Goal: Transaction & Acquisition: Book appointment/travel/reservation

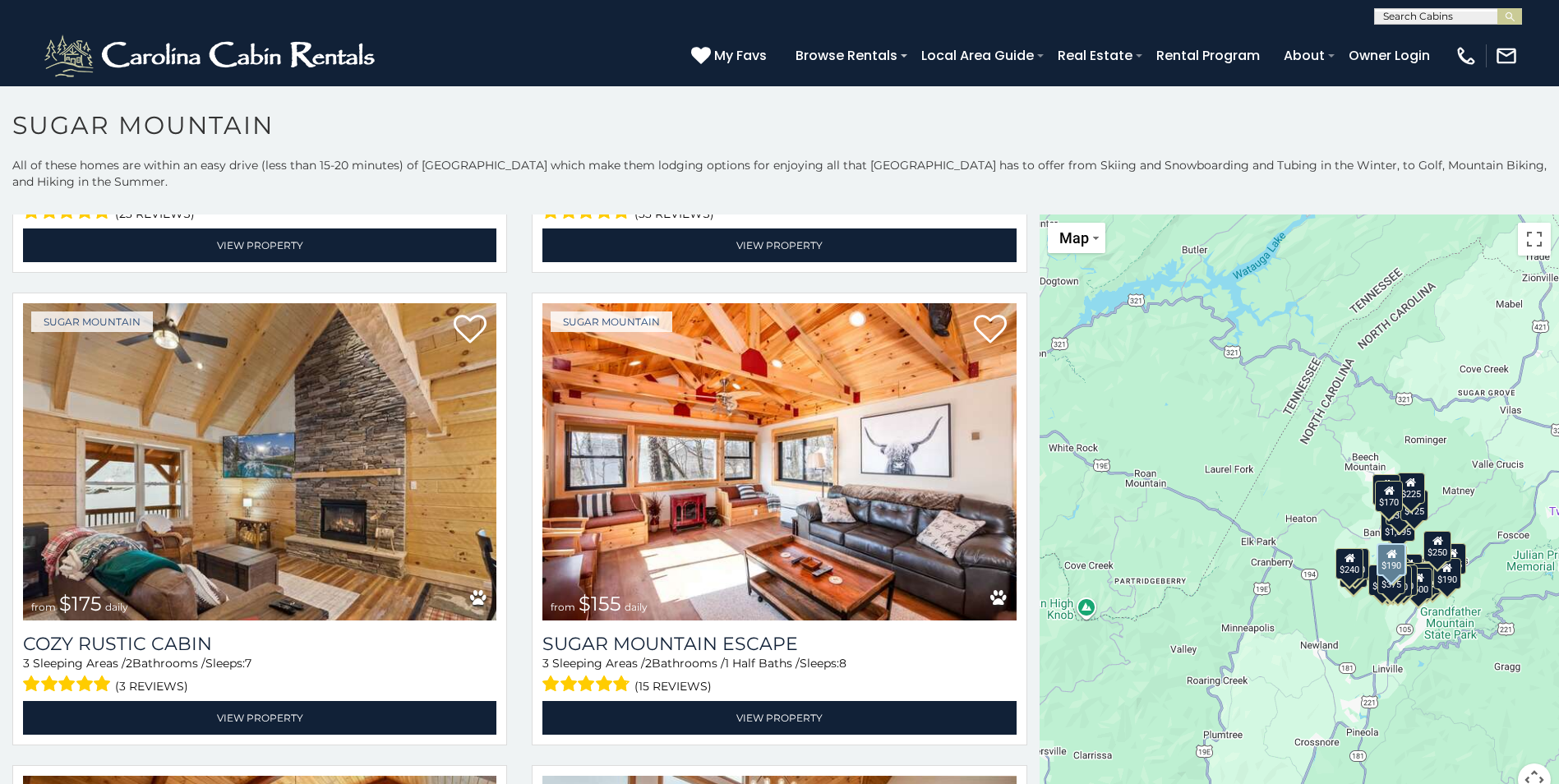
scroll to position [1889, 0]
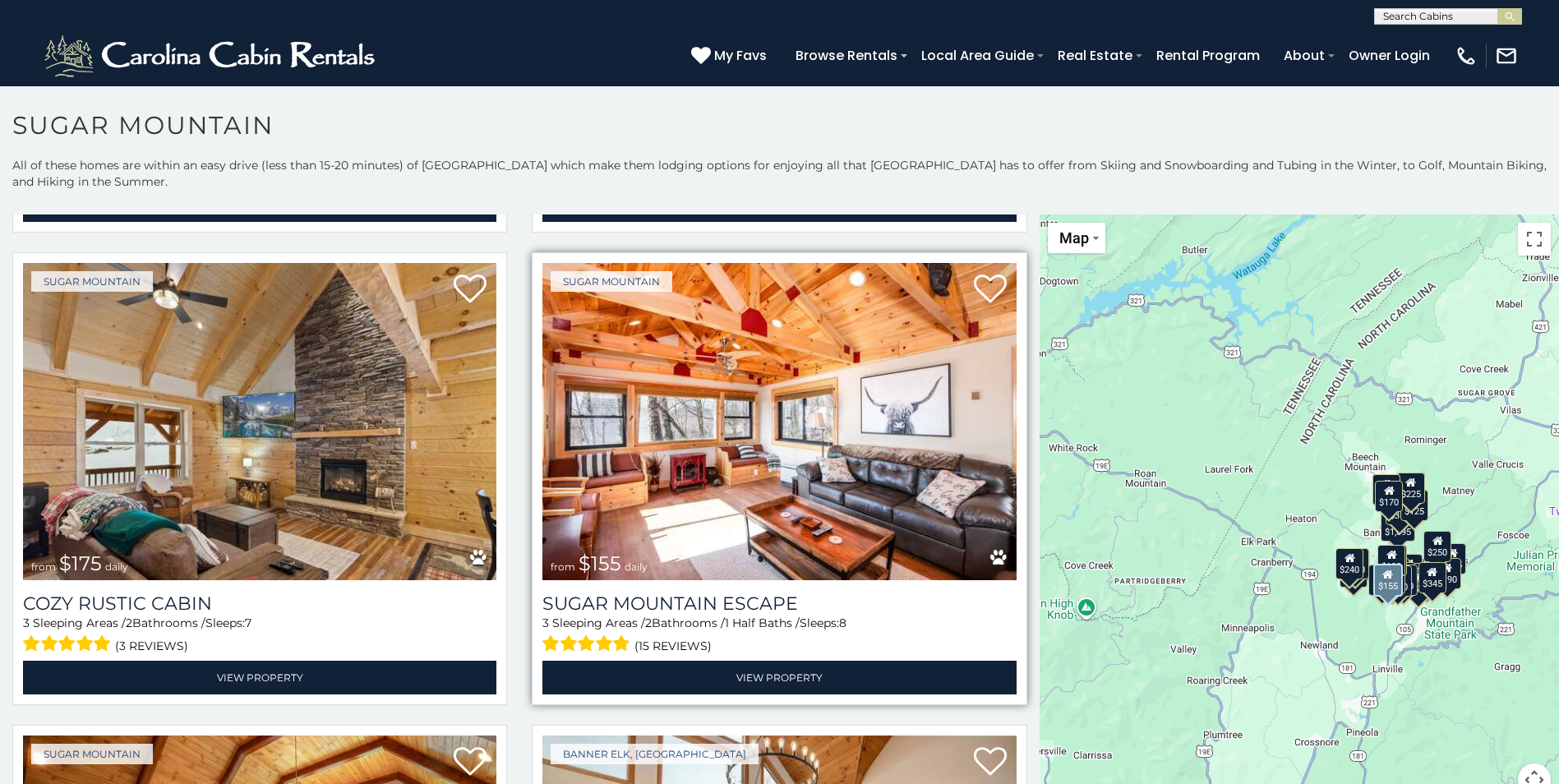
click at [667, 635] on span "(15 reviews)" at bounding box center [672, 645] width 77 height 22
click at [707, 530] on img at bounding box center [779, 422] width 473 height 317
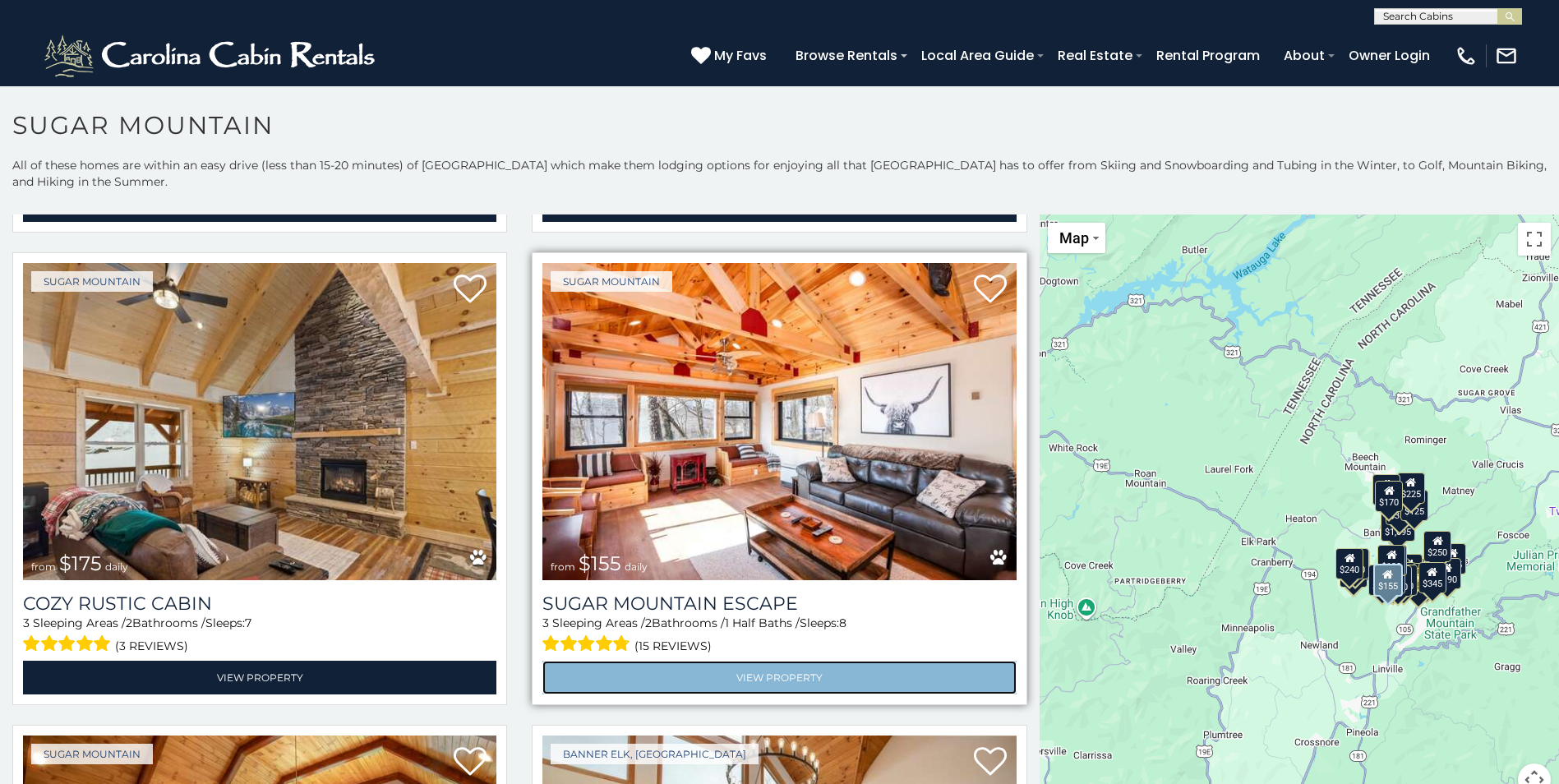
click at [764, 660] on link "View Property" at bounding box center [779, 677] width 473 height 34
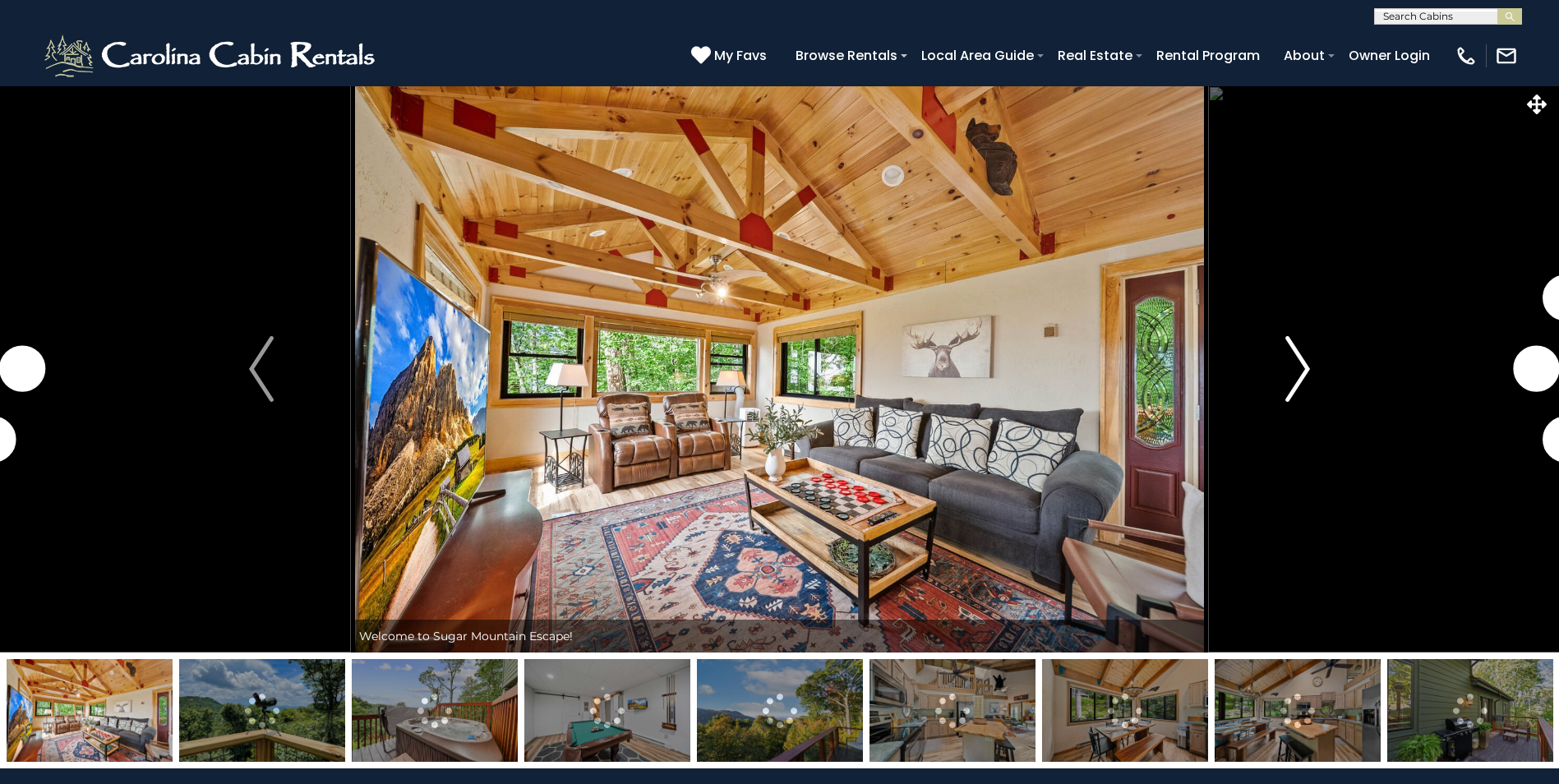
click at [1299, 365] on img "Next" at bounding box center [1297, 369] width 24 height 66
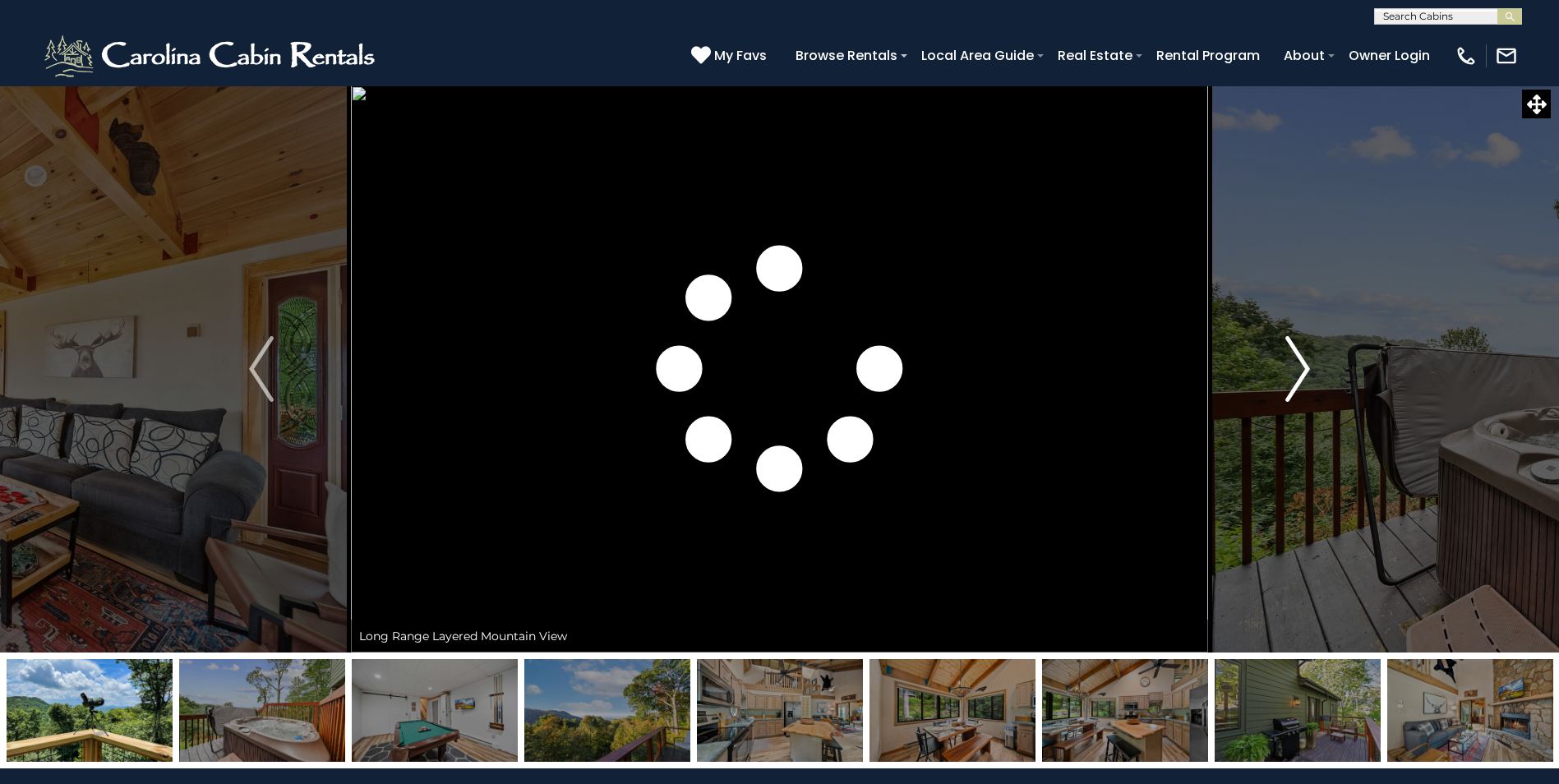
click at [1299, 365] on img "Next" at bounding box center [1297, 369] width 24 height 66
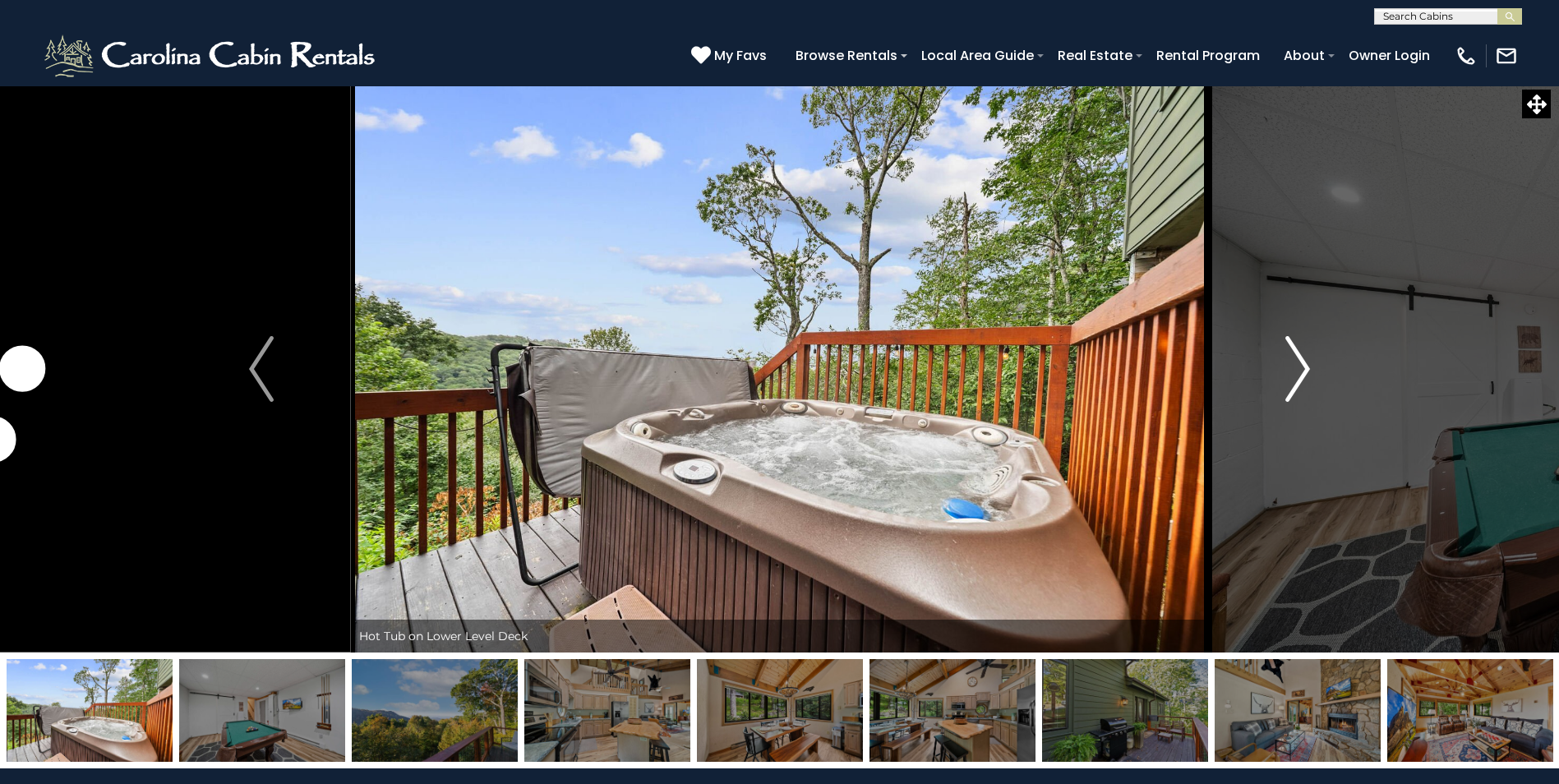
click at [1300, 365] on img "Next" at bounding box center [1297, 369] width 24 height 66
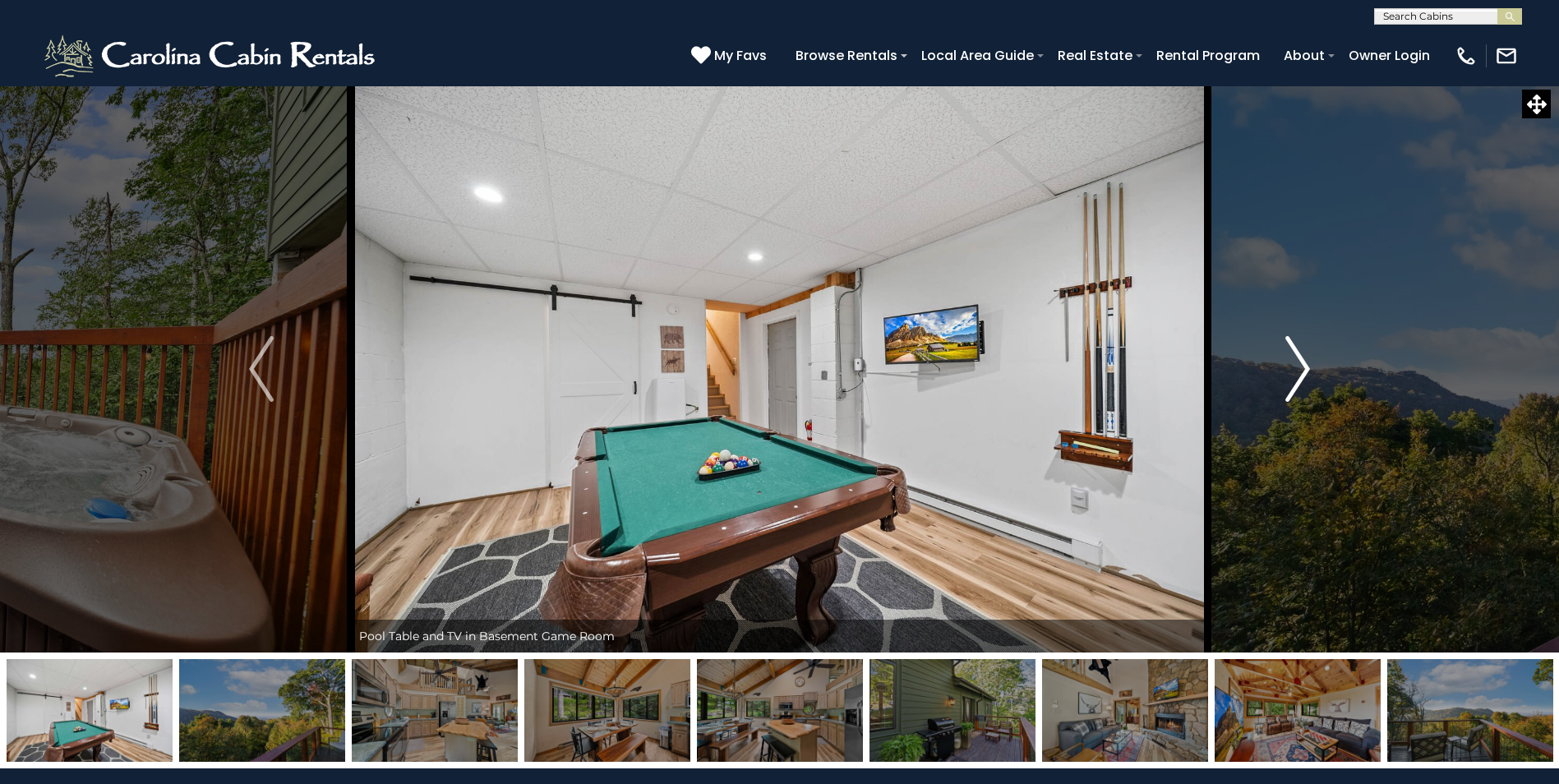
click at [1300, 365] on img "Next" at bounding box center [1297, 369] width 24 height 66
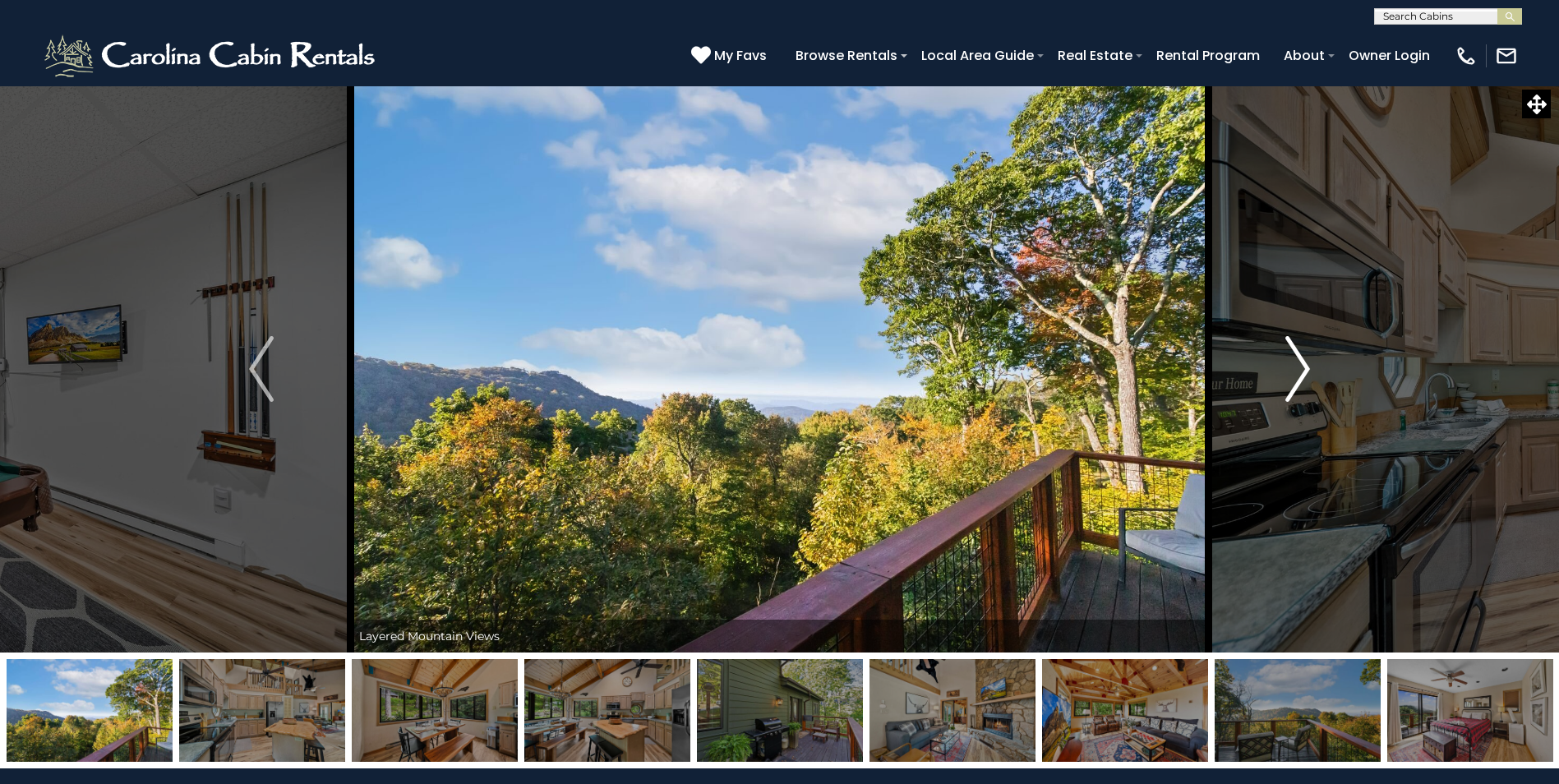
click at [1300, 365] on img "Next" at bounding box center [1297, 369] width 24 height 66
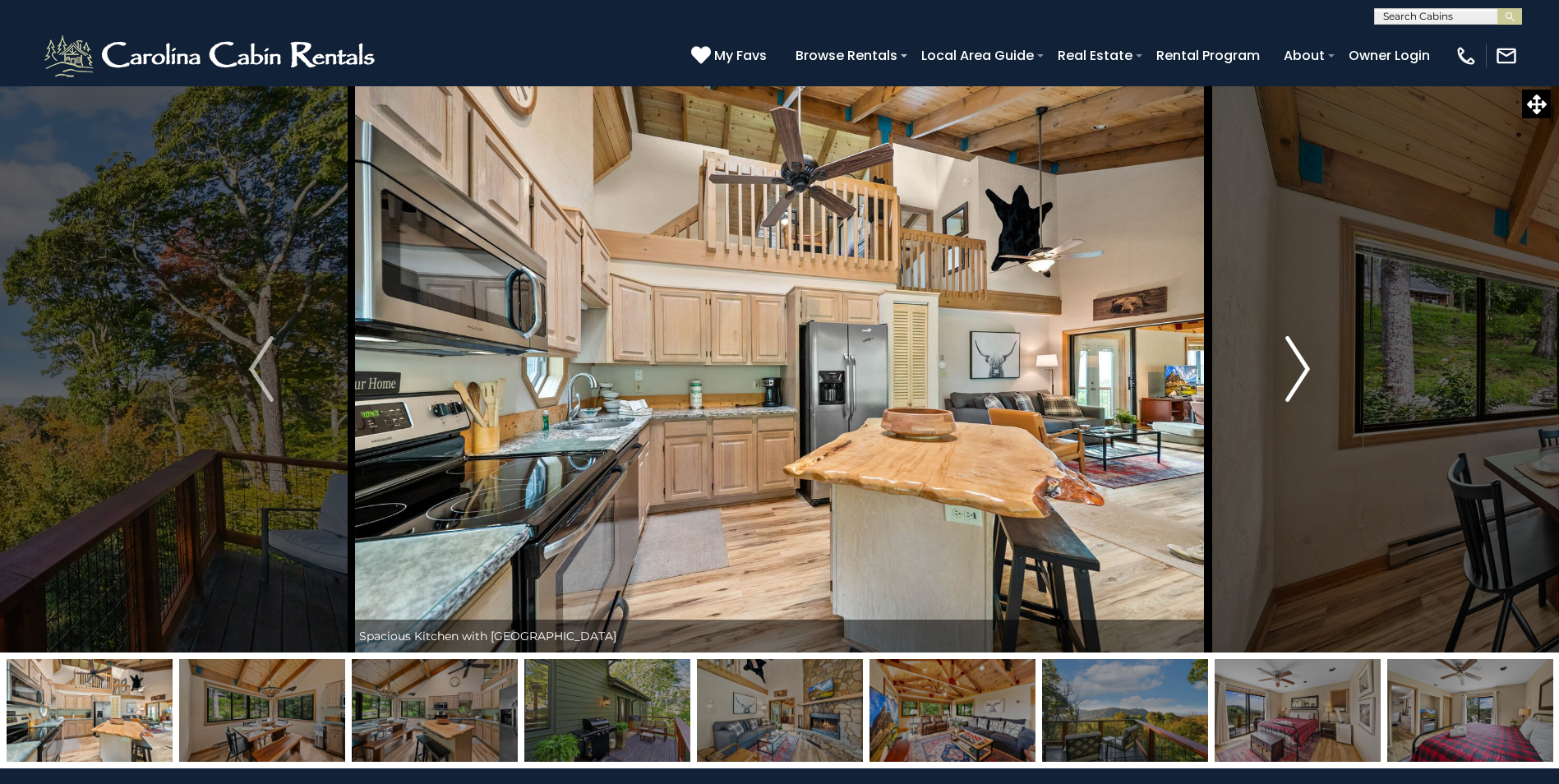
click at [1300, 365] on img "Next" at bounding box center [1297, 369] width 24 height 66
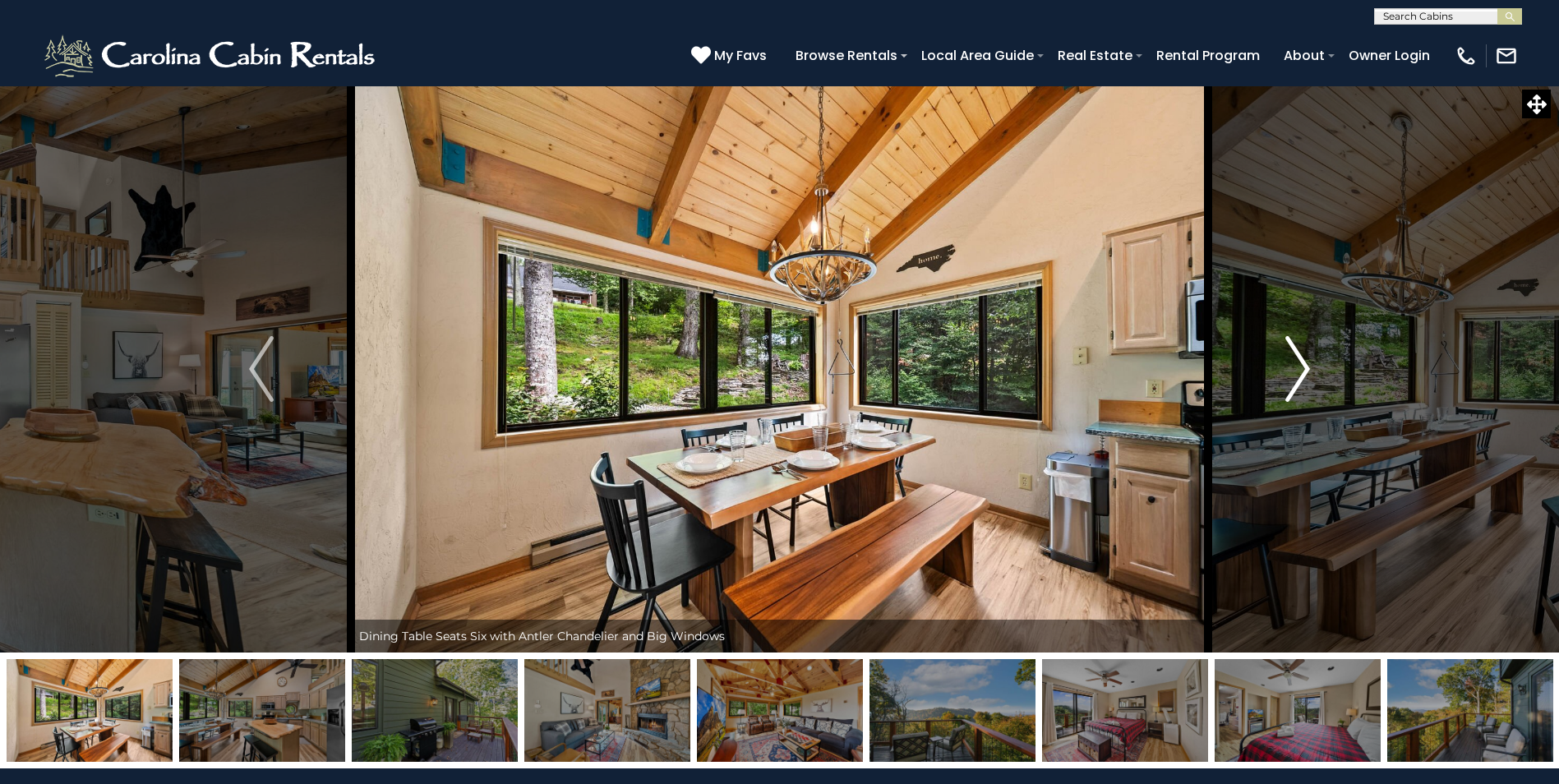
click at [1300, 365] on img "Next" at bounding box center [1297, 369] width 24 height 66
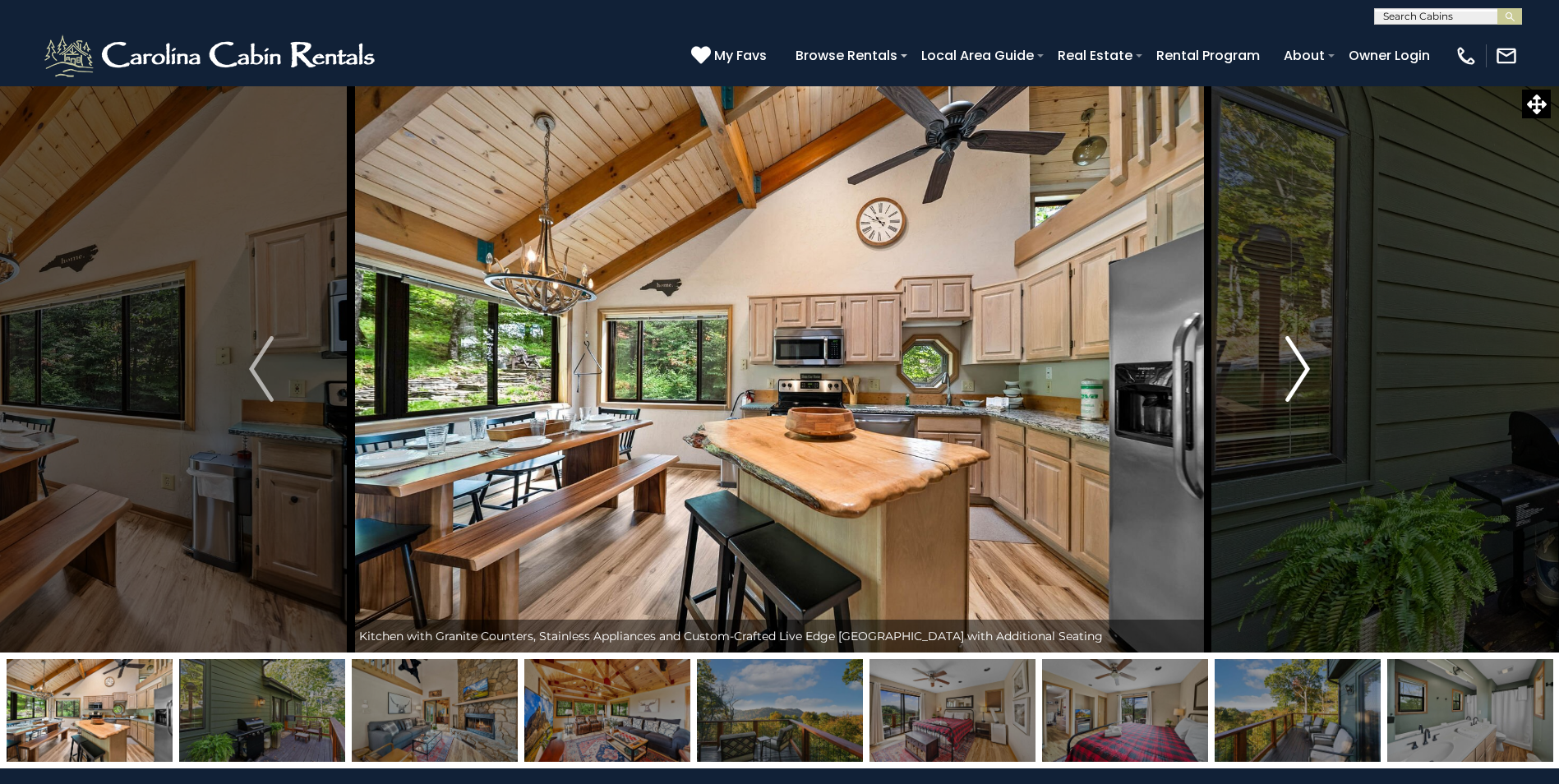
click at [1300, 365] on img "Next" at bounding box center [1297, 369] width 24 height 66
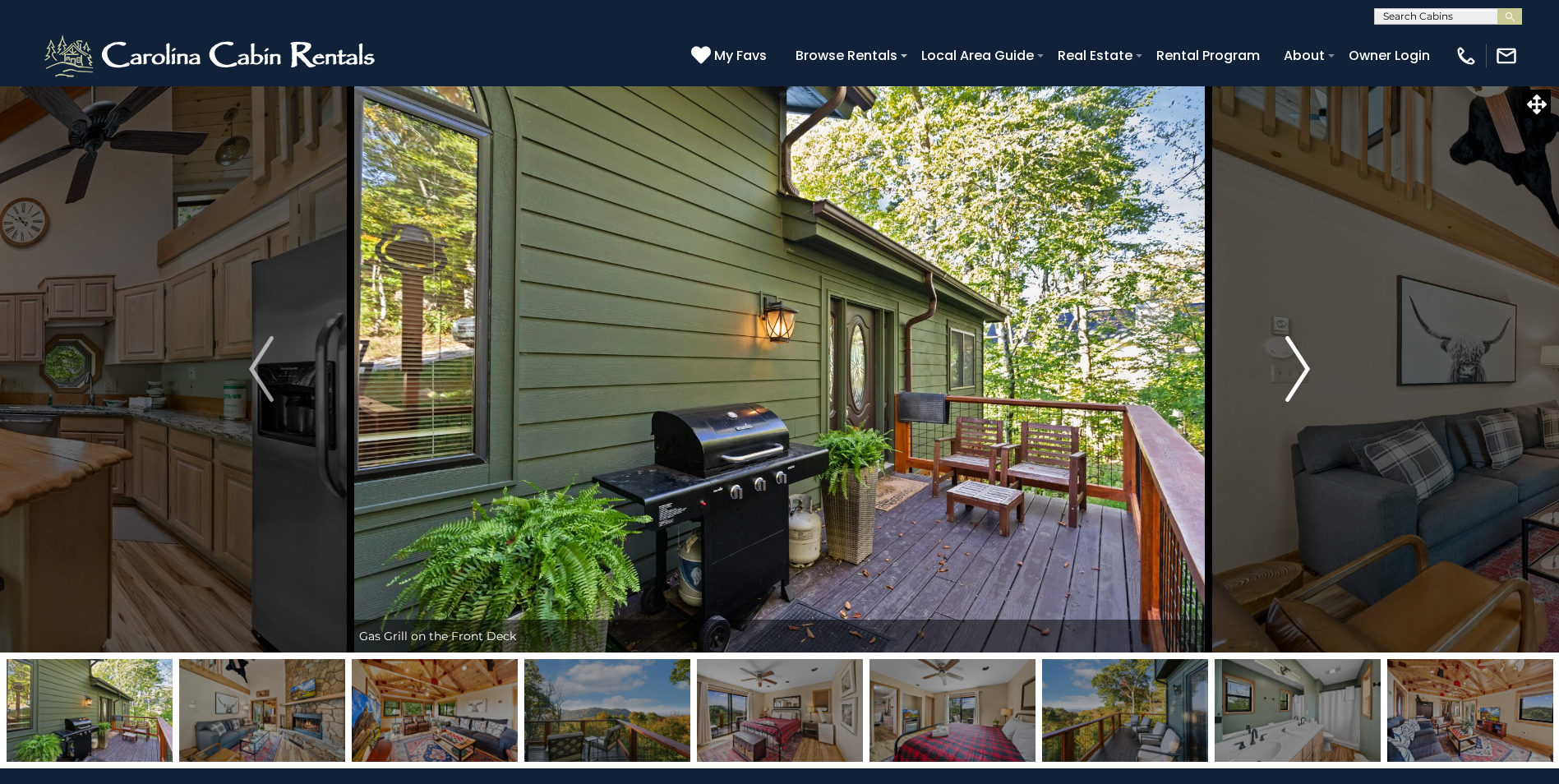
click at [1300, 365] on img "Next" at bounding box center [1297, 369] width 24 height 66
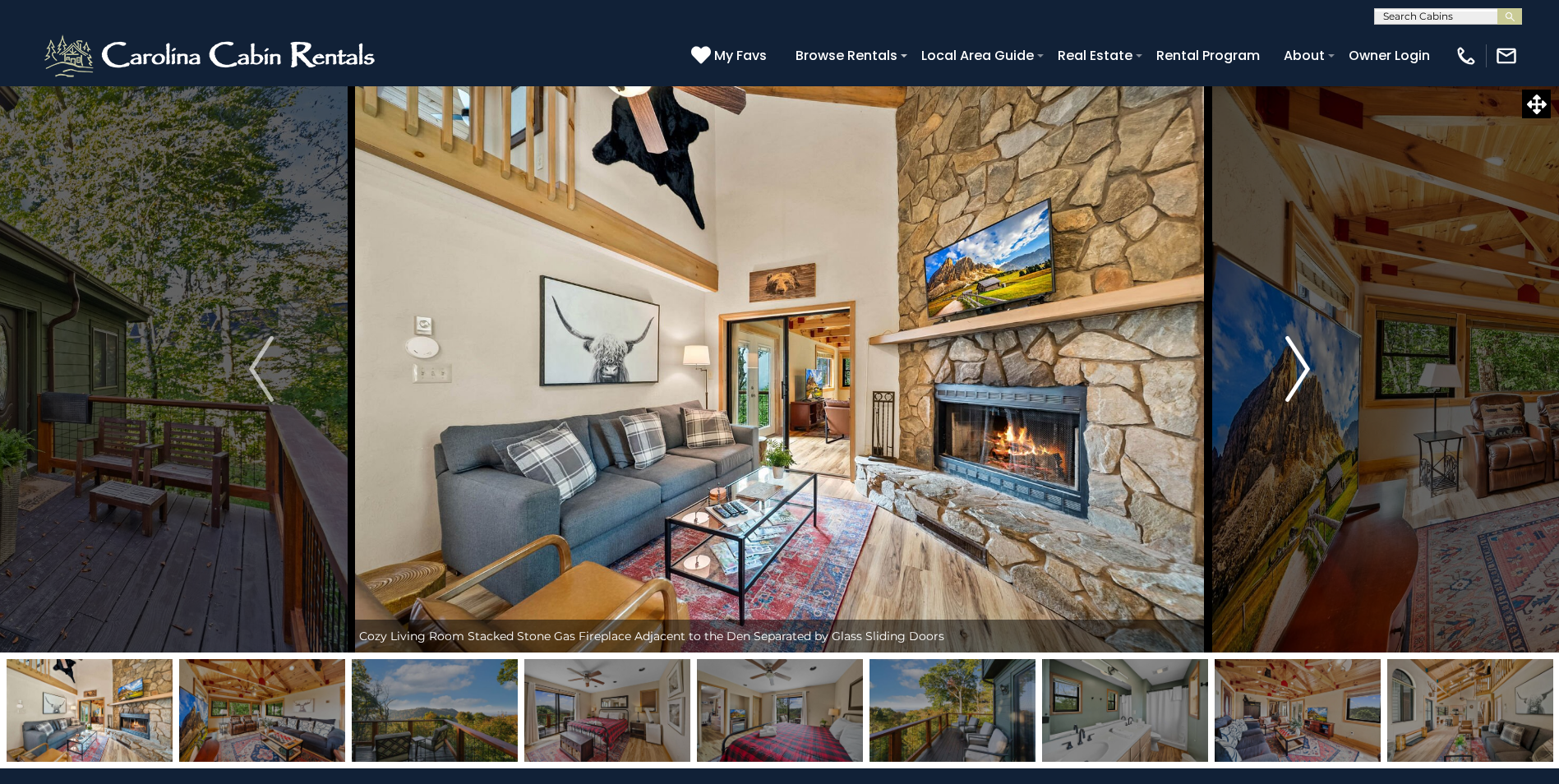
click at [1300, 365] on img "Next" at bounding box center [1297, 369] width 24 height 66
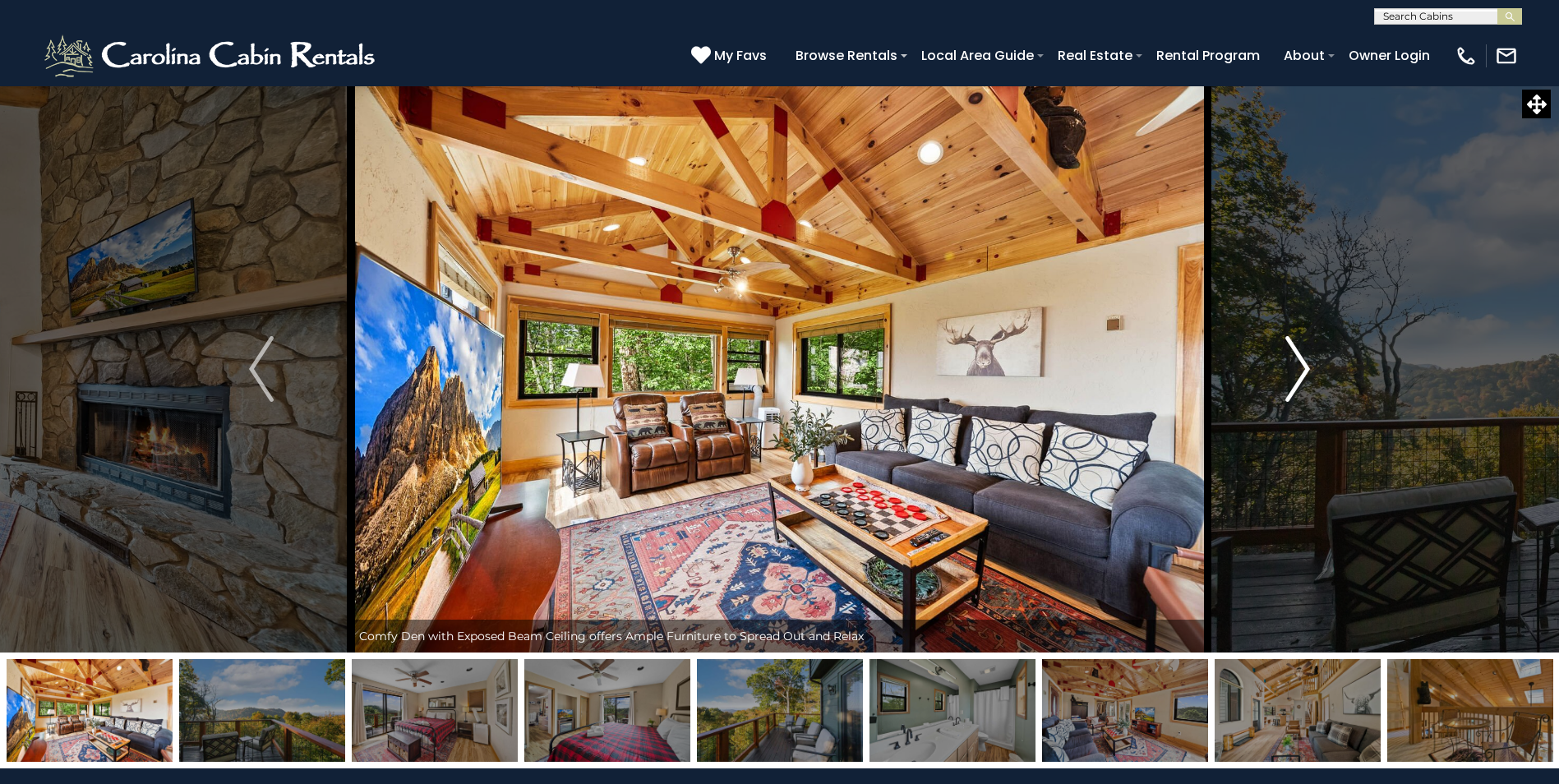
click at [1303, 366] on img "Next" at bounding box center [1297, 369] width 24 height 66
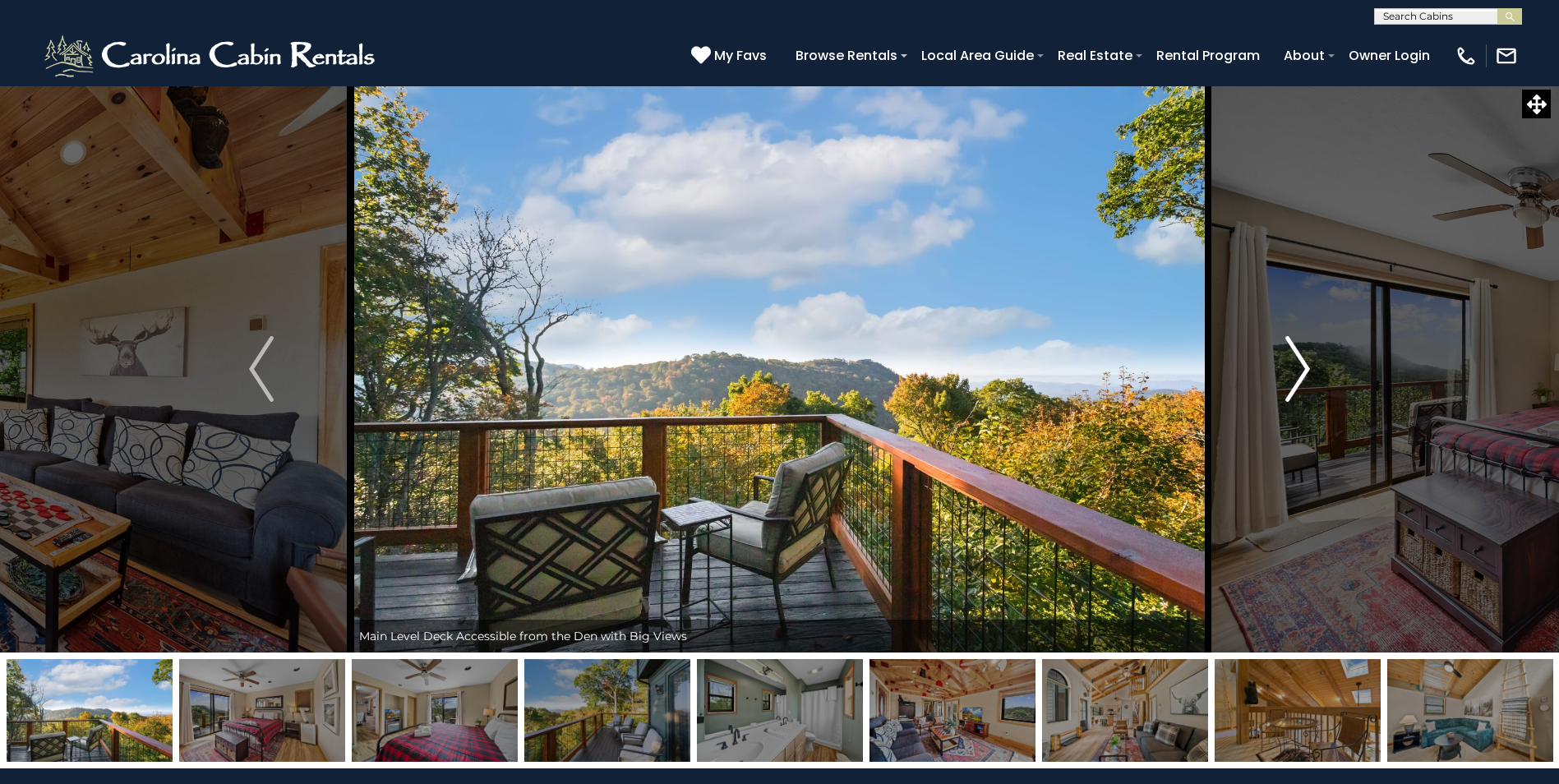
click at [1302, 364] on img "Next" at bounding box center [1297, 369] width 24 height 66
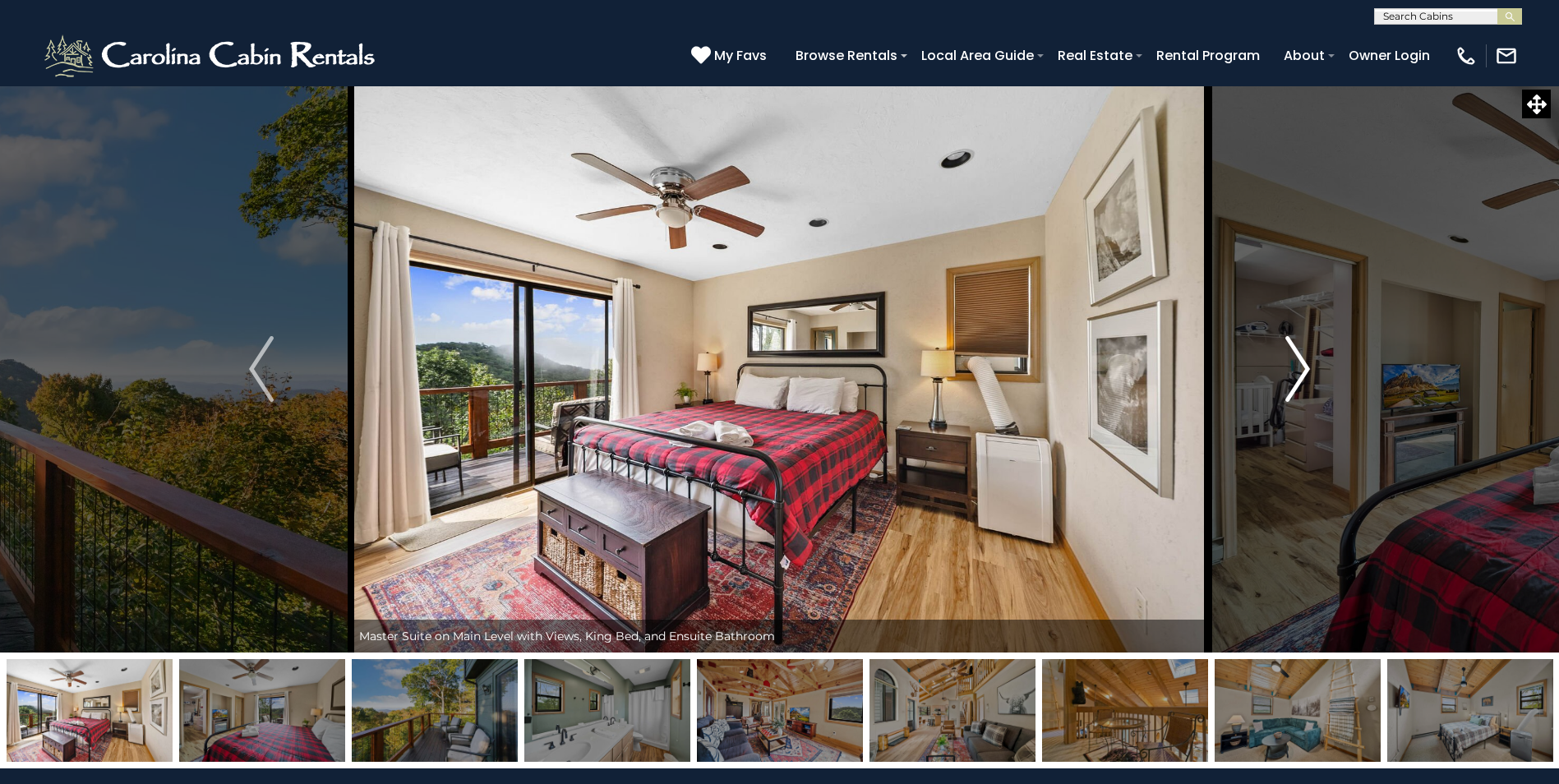
click at [1302, 371] on img "Next" at bounding box center [1297, 369] width 24 height 66
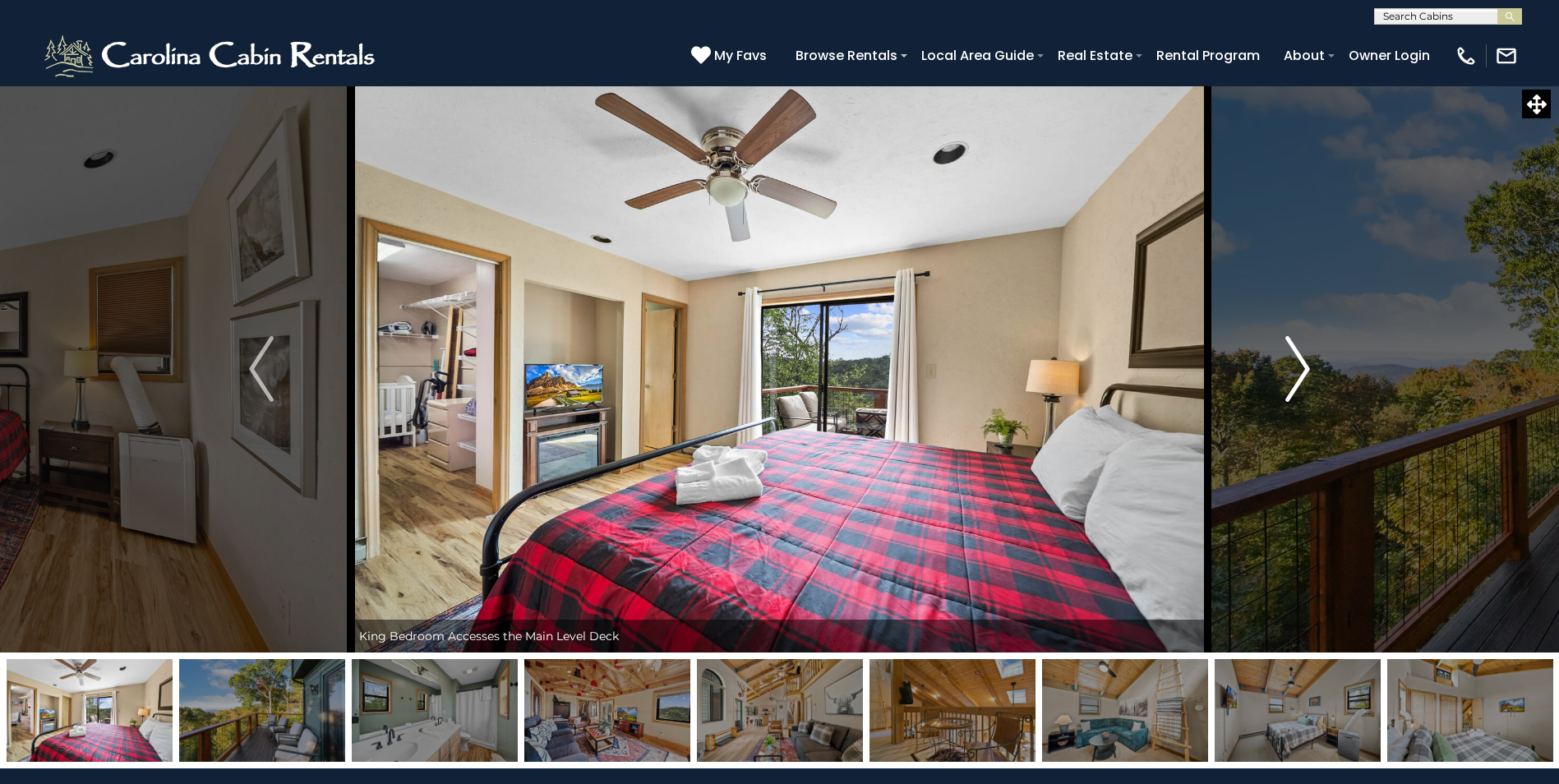
click at [1302, 371] on img "Next" at bounding box center [1297, 369] width 24 height 66
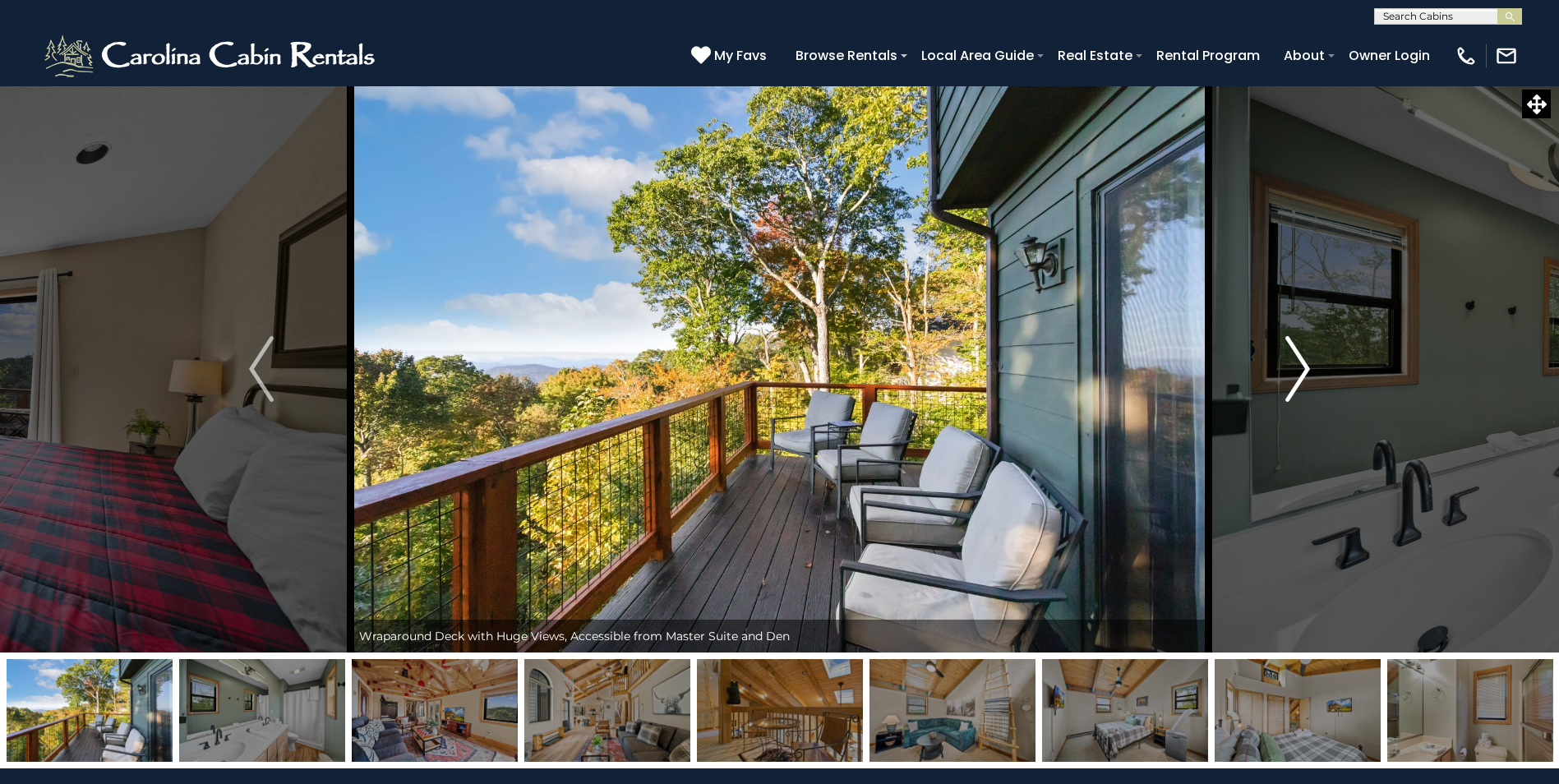
click at [1302, 371] on img "Next" at bounding box center [1297, 369] width 24 height 66
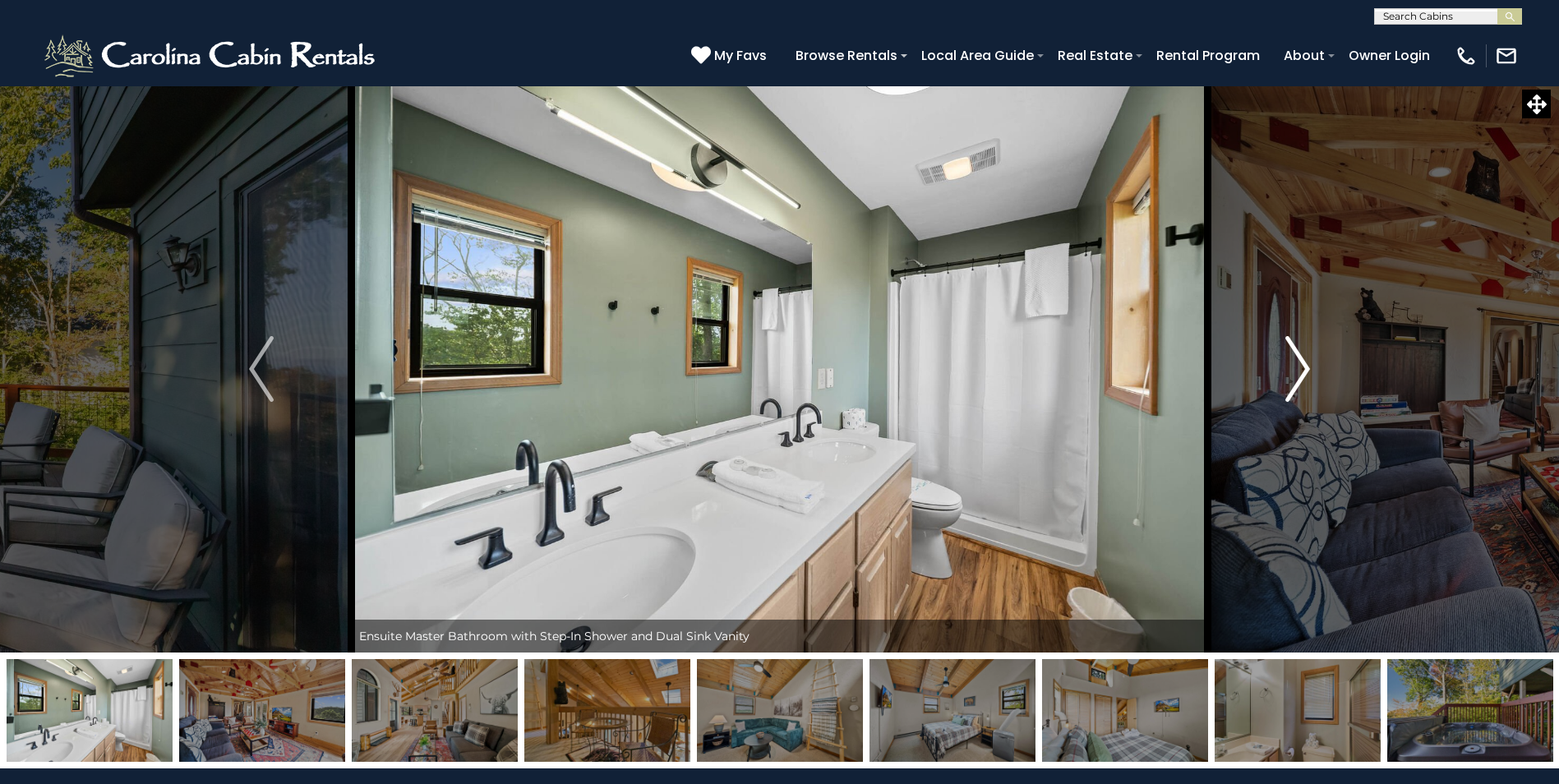
click at [1302, 371] on img "Next" at bounding box center [1297, 369] width 24 height 66
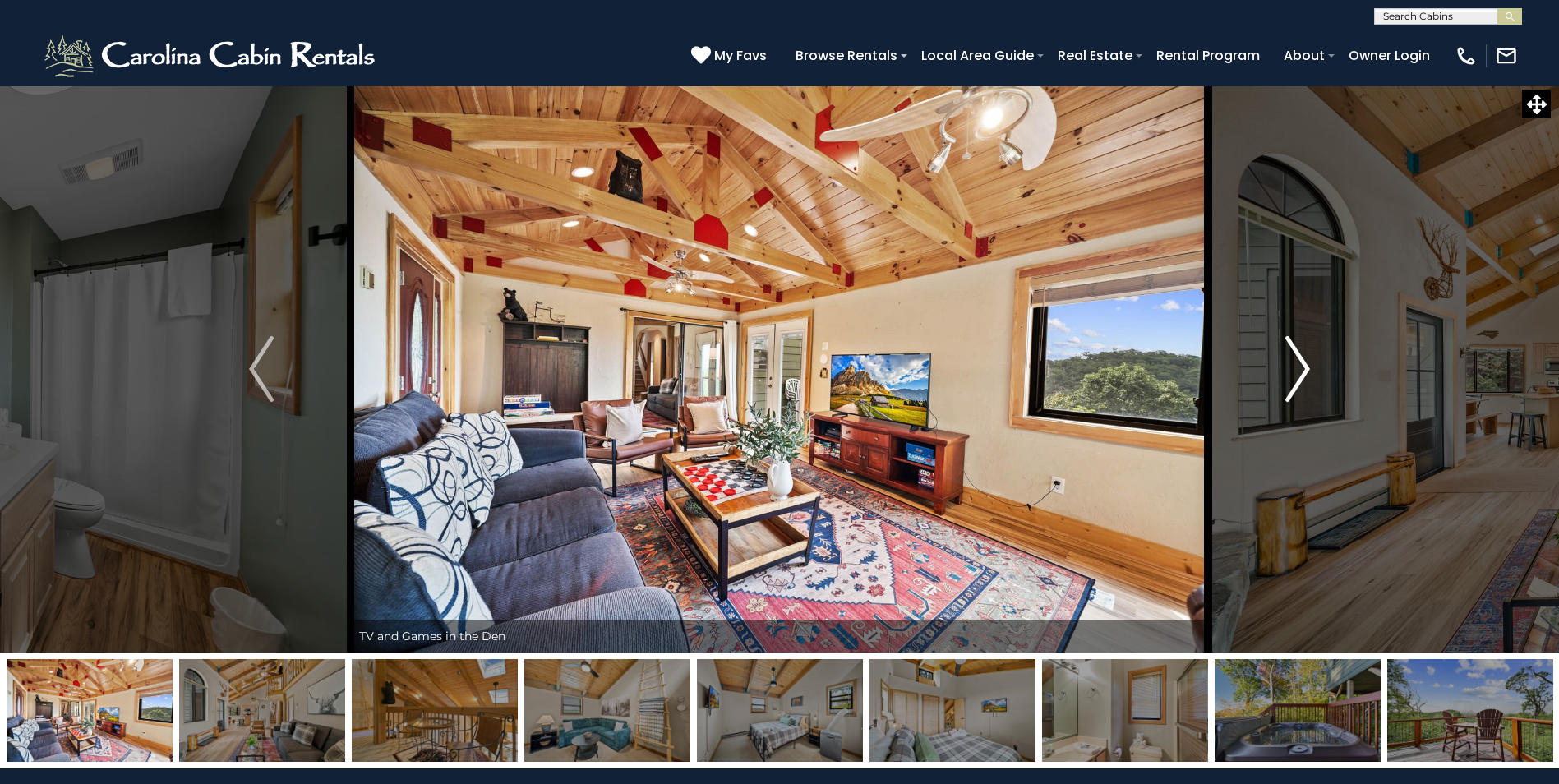
click at [1302, 371] on img "Next" at bounding box center [1297, 369] width 24 height 66
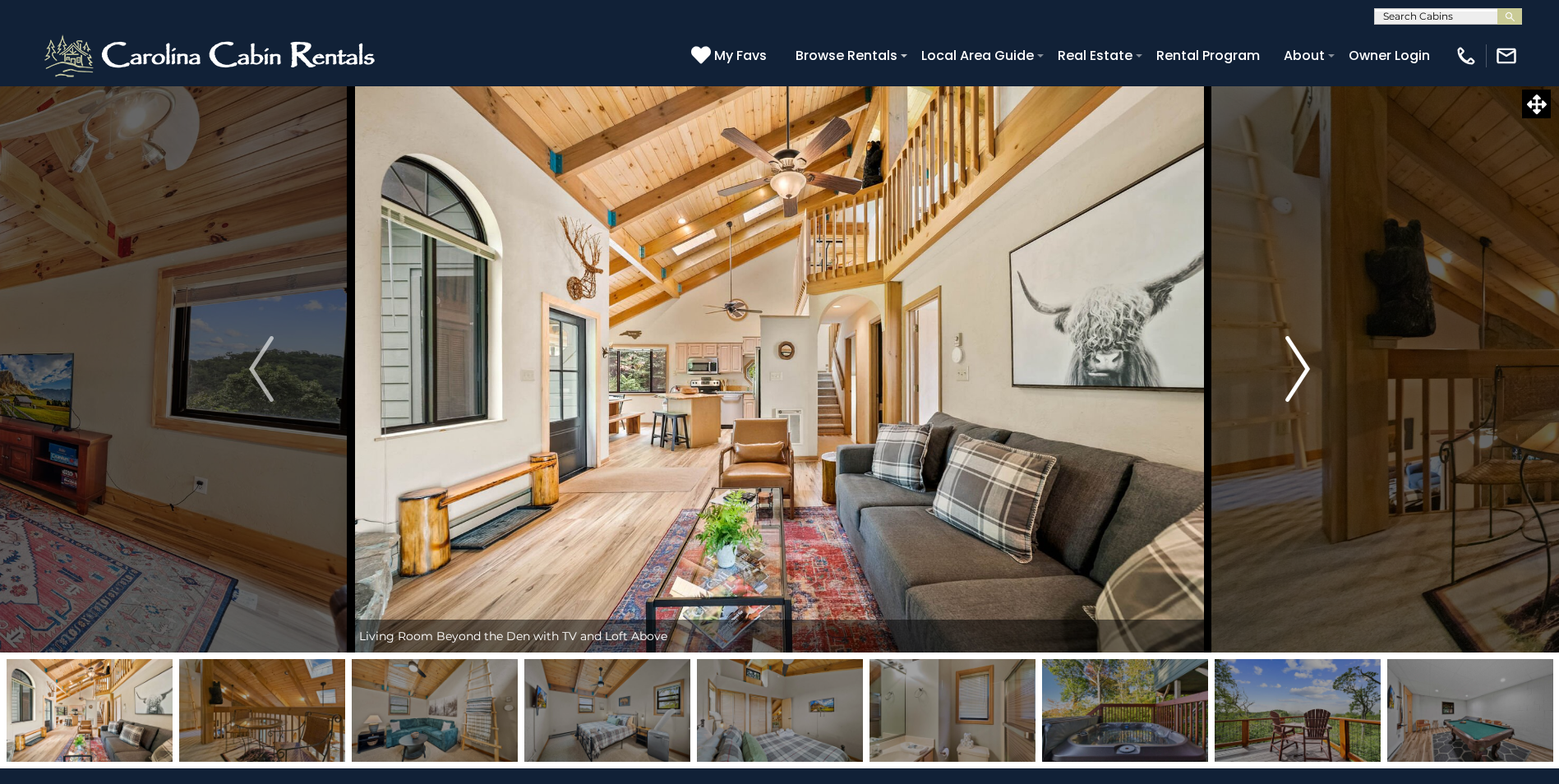
click at [1302, 364] on img "Next" at bounding box center [1297, 369] width 24 height 66
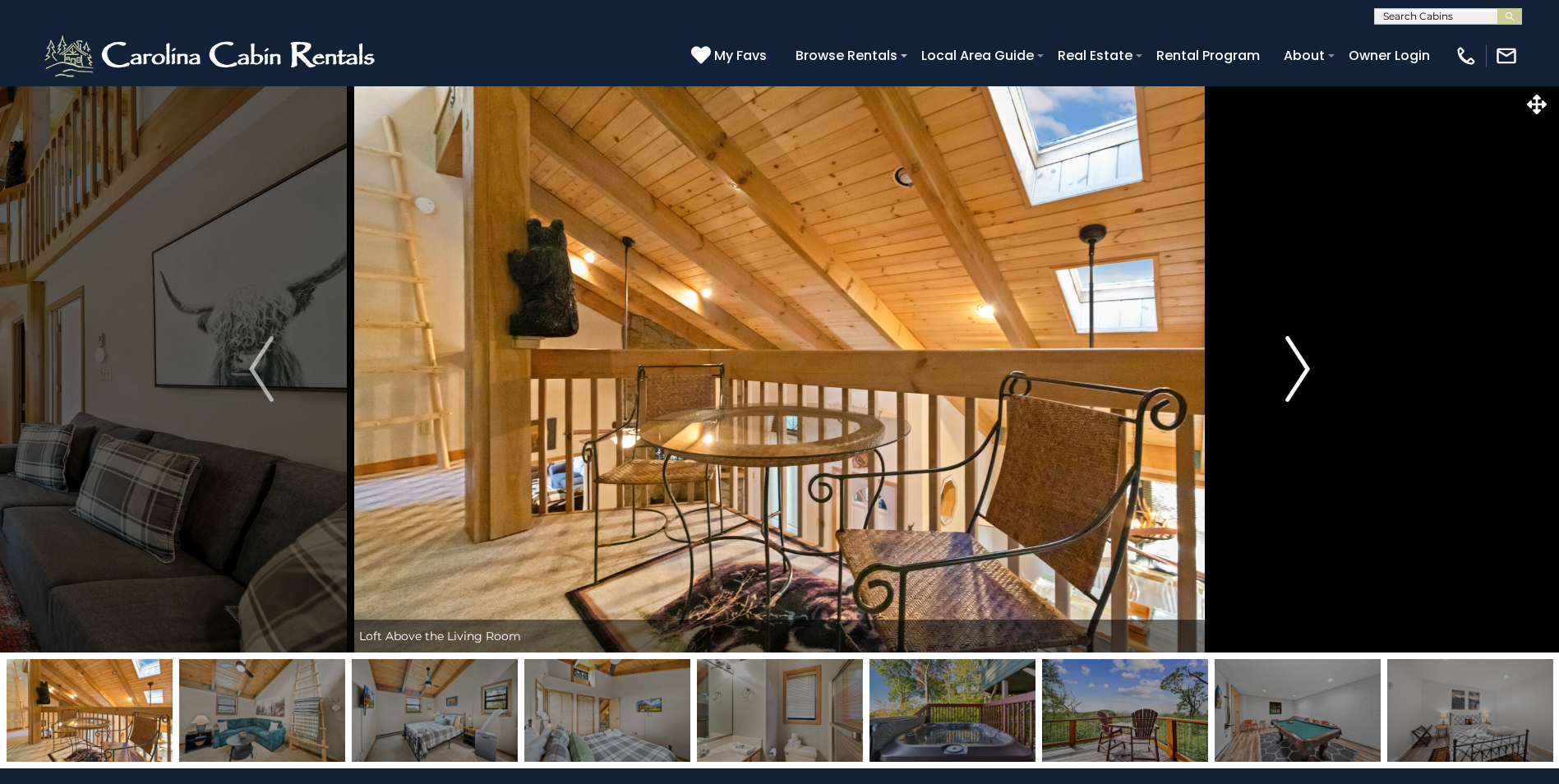
click at [1302, 364] on img "Next" at bounding box center [1297, 369] width 24 height 66
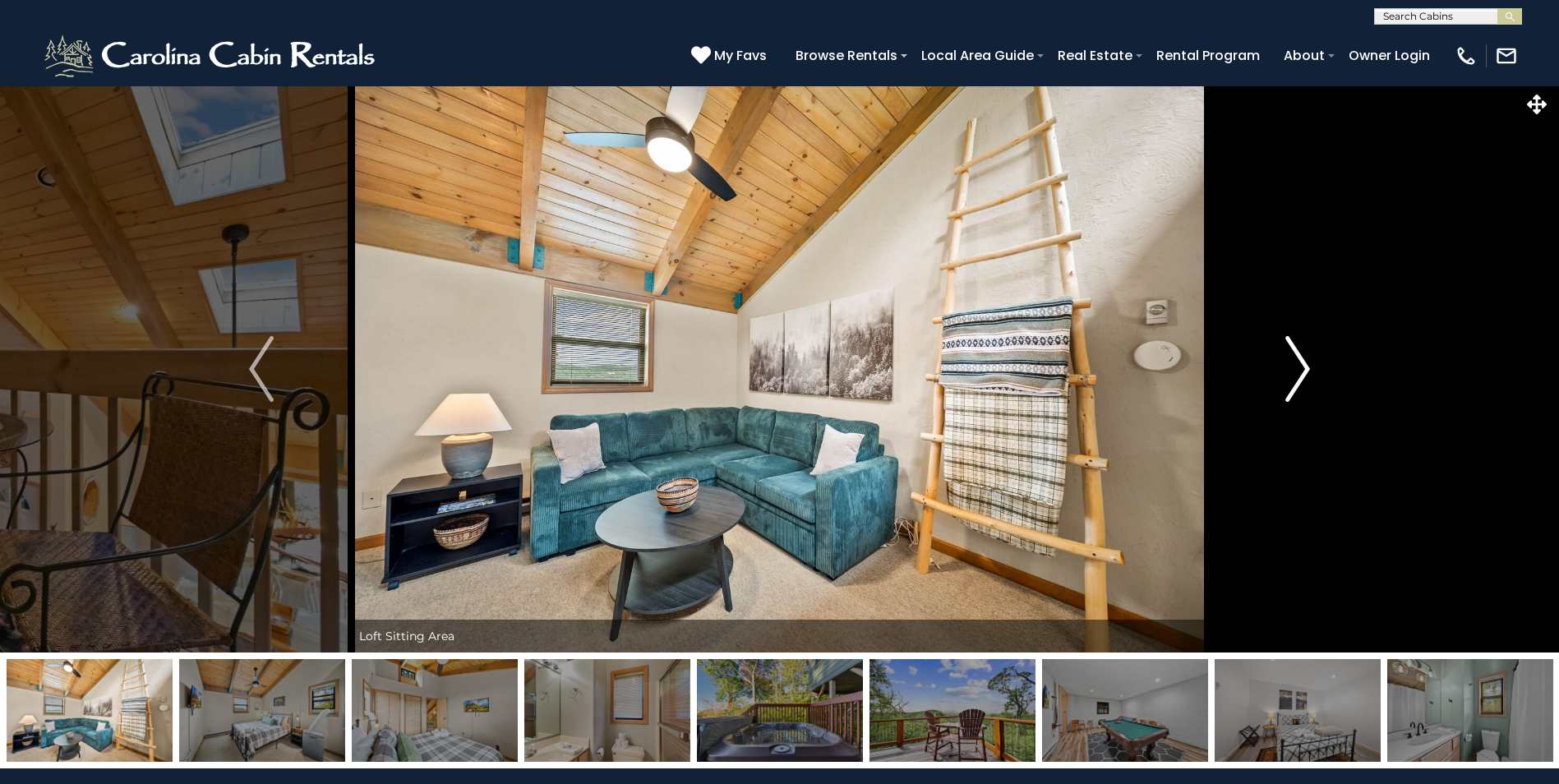
click at [1302, 364] on img "Next" at bounding box center [1297, 369] width 24 height 66
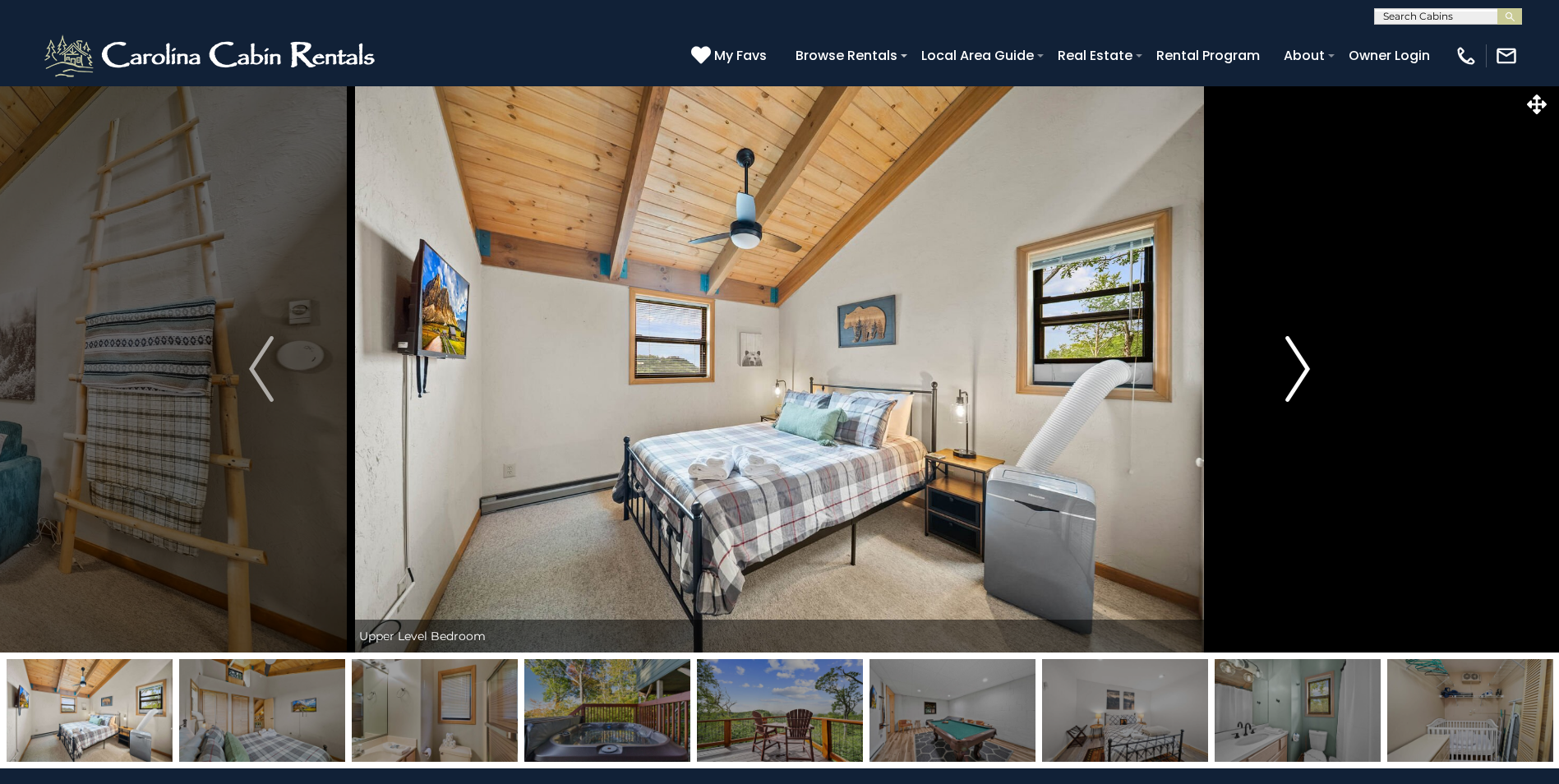
click at [1302, 364] on img "Next" at bounding box center [1297, 369] width 24 height 66
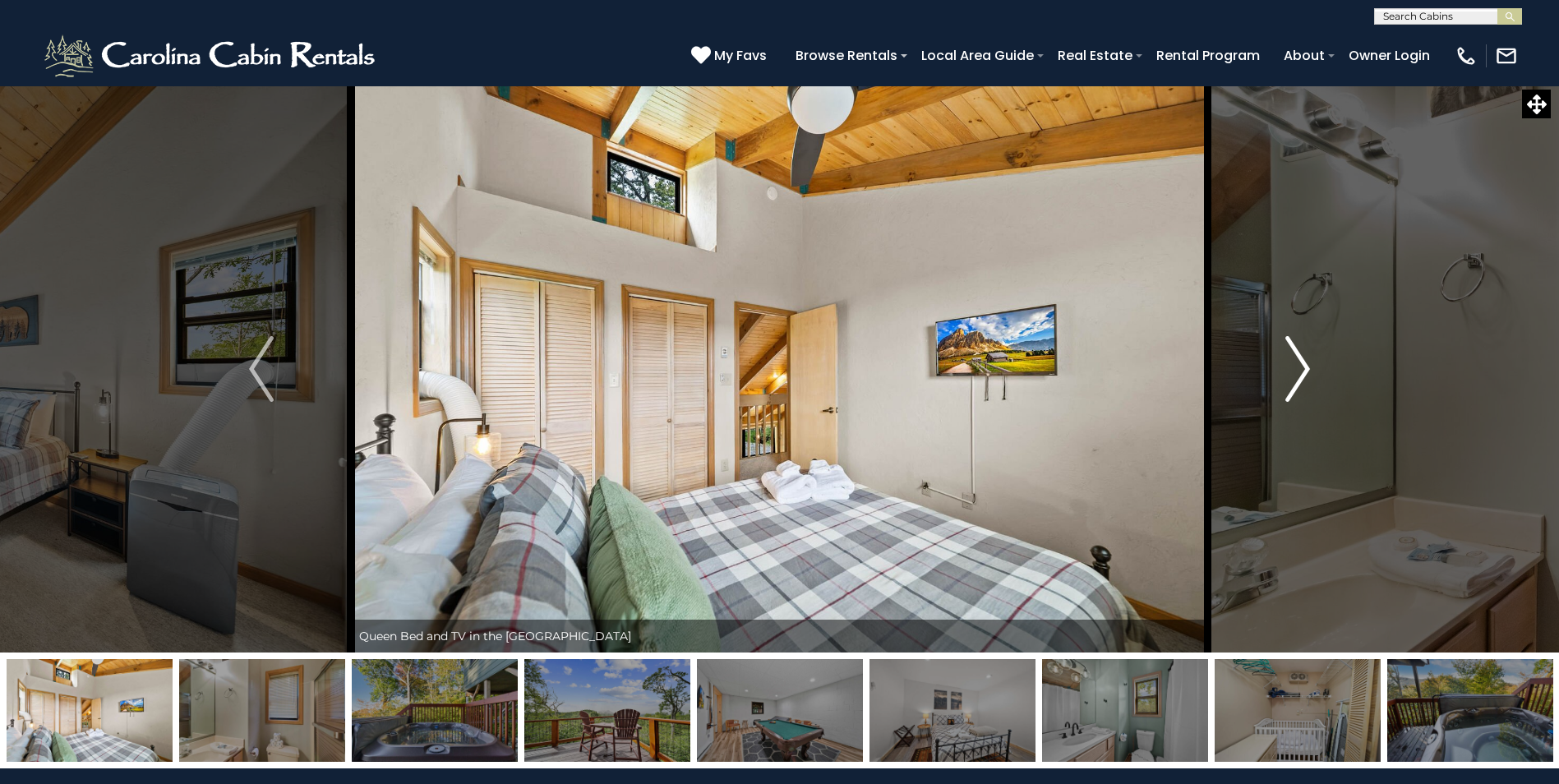
click at [1302, 364] on img "Next" at bounding box center [1297, 369] width 24 height 66
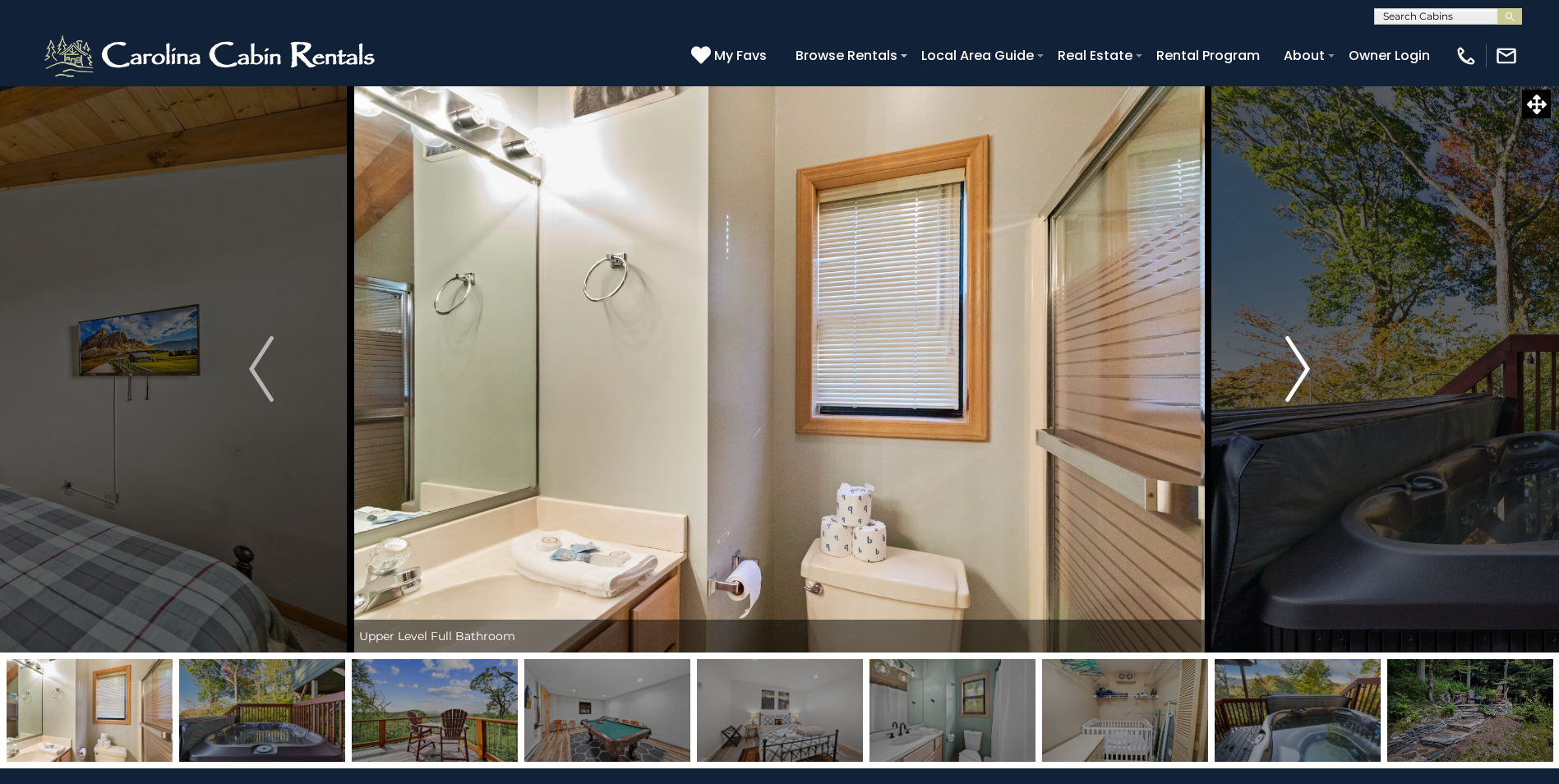
click at [1302, 364] on img "Next" at bounding box center [1297, 369] width 24 height 66
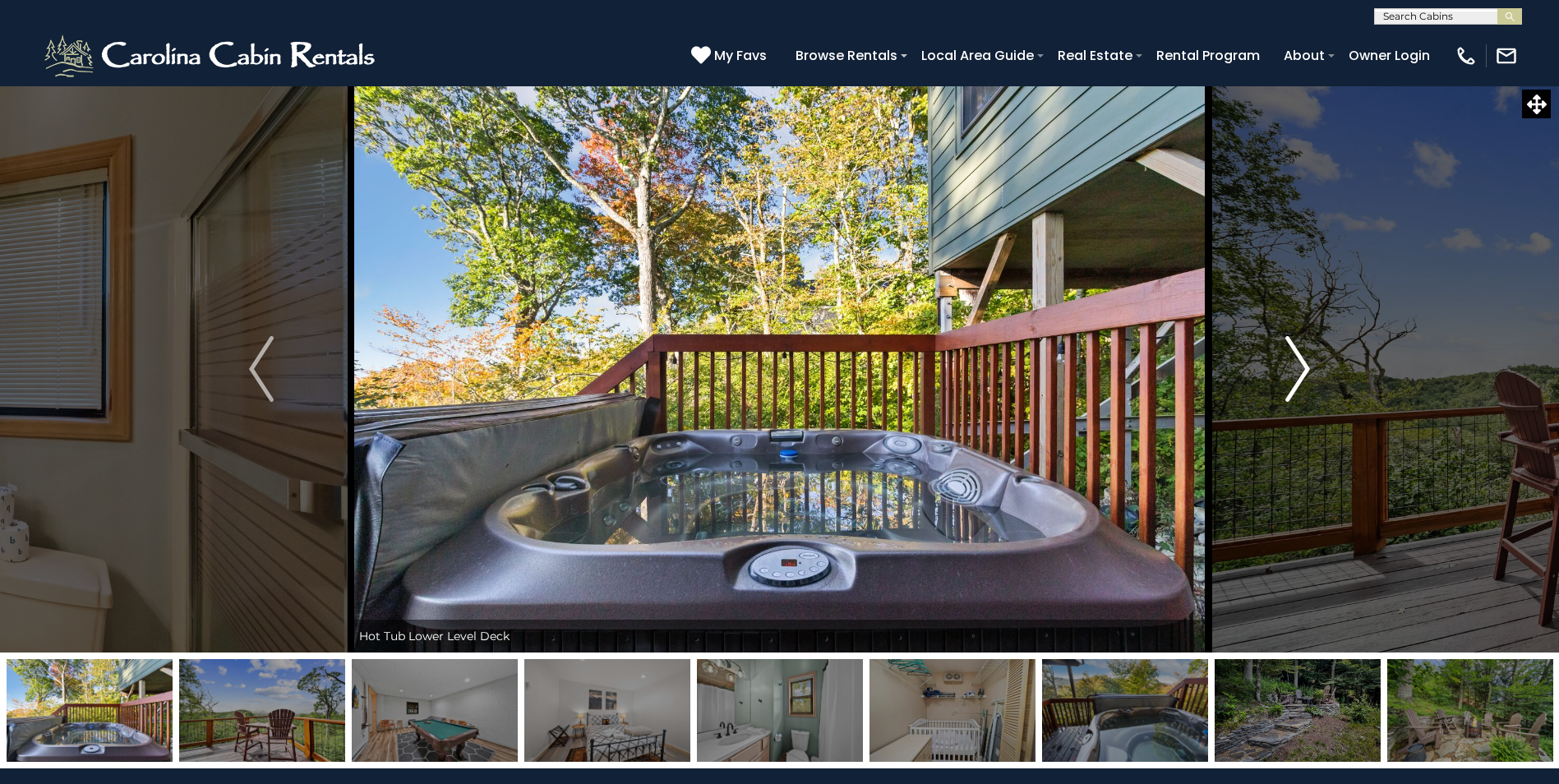
click at [1302, 364] on img "Next" at bounding box center [1297, 369] width 24 height 66
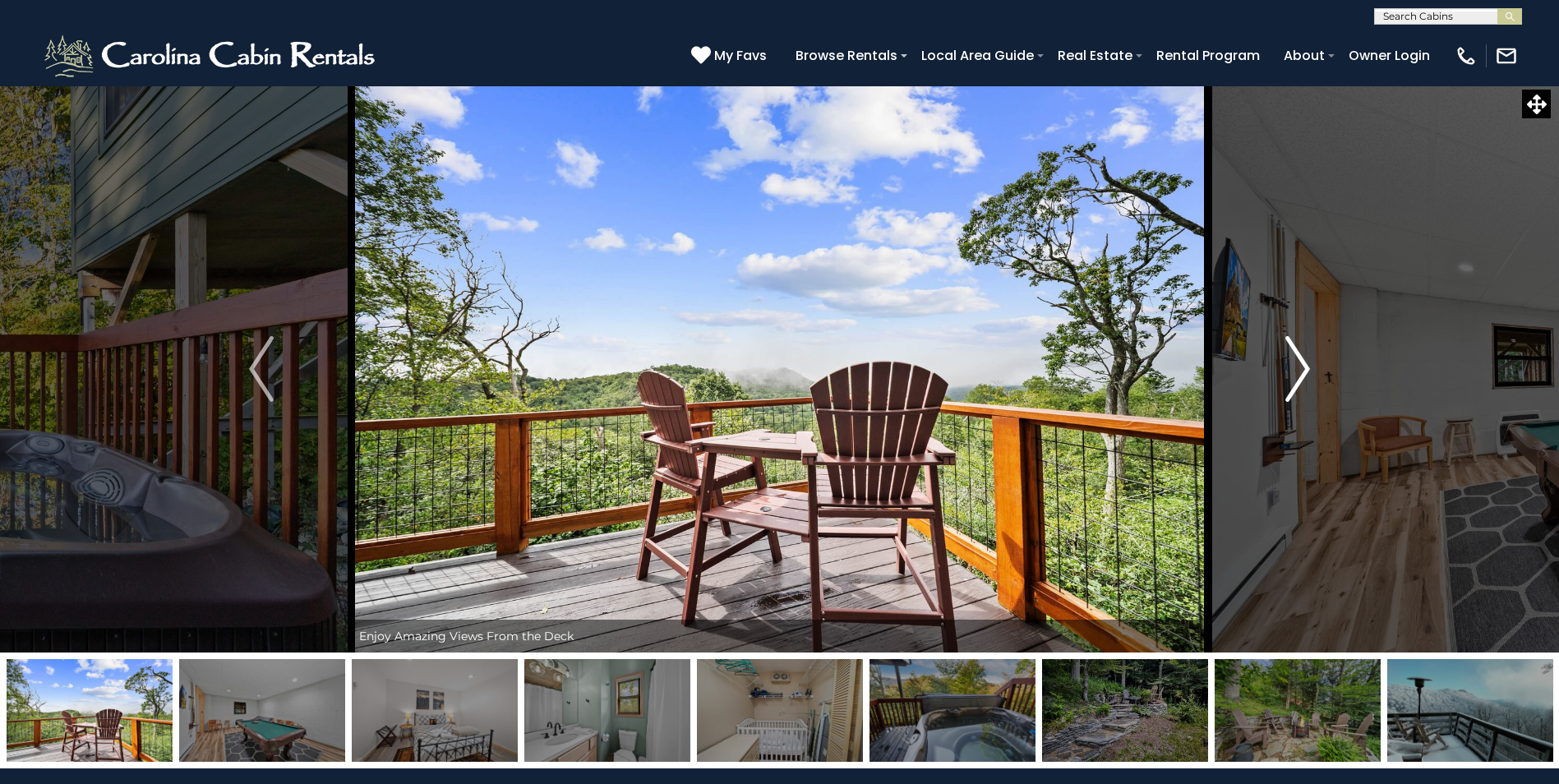
click at [1302, 364] on img "Next" at bounding box center [1297, 369] width 24 height 66
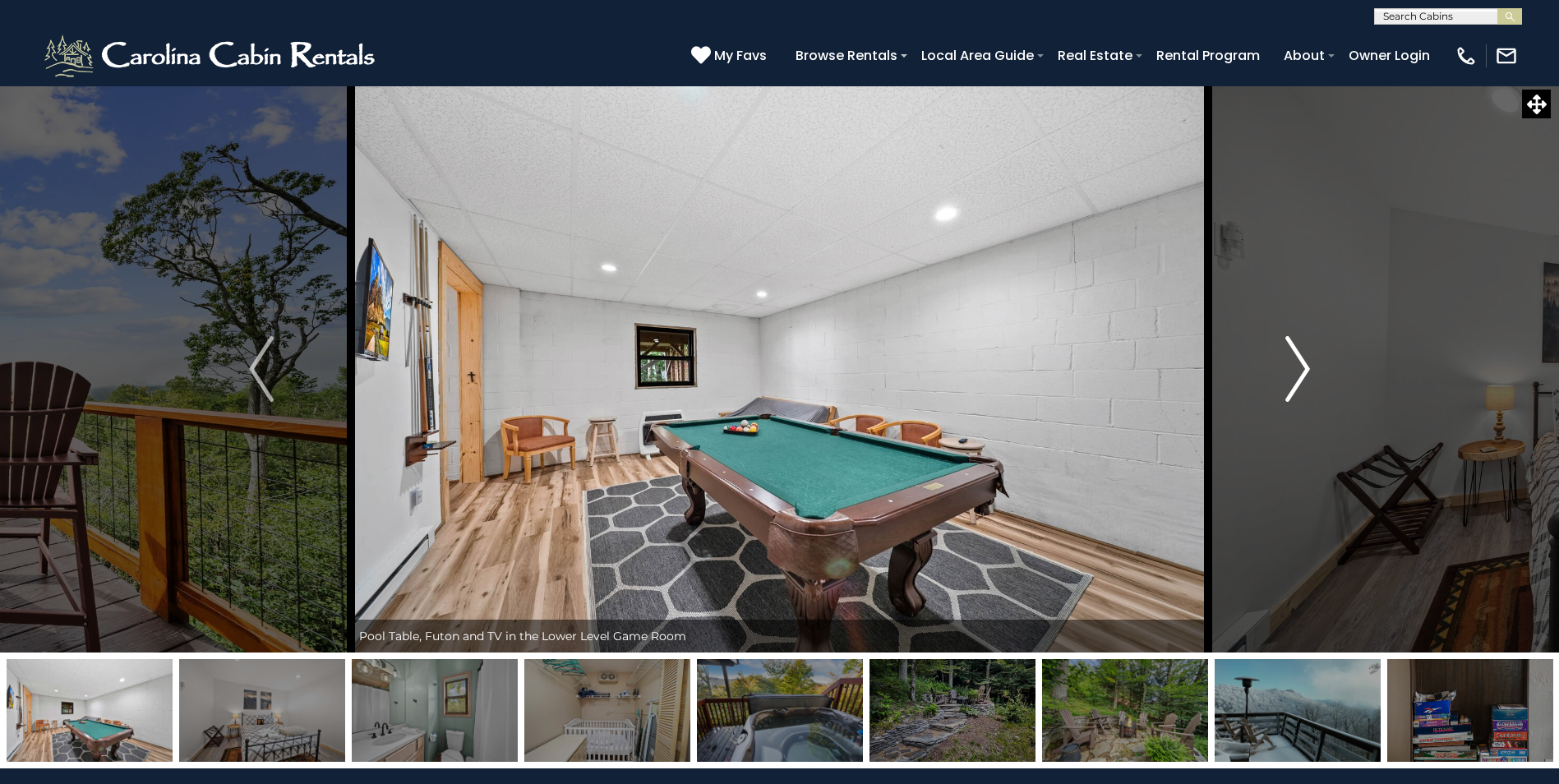
click at [1302, 364] on img "Next" at bounding box center [1297, 369] width 24 height 66
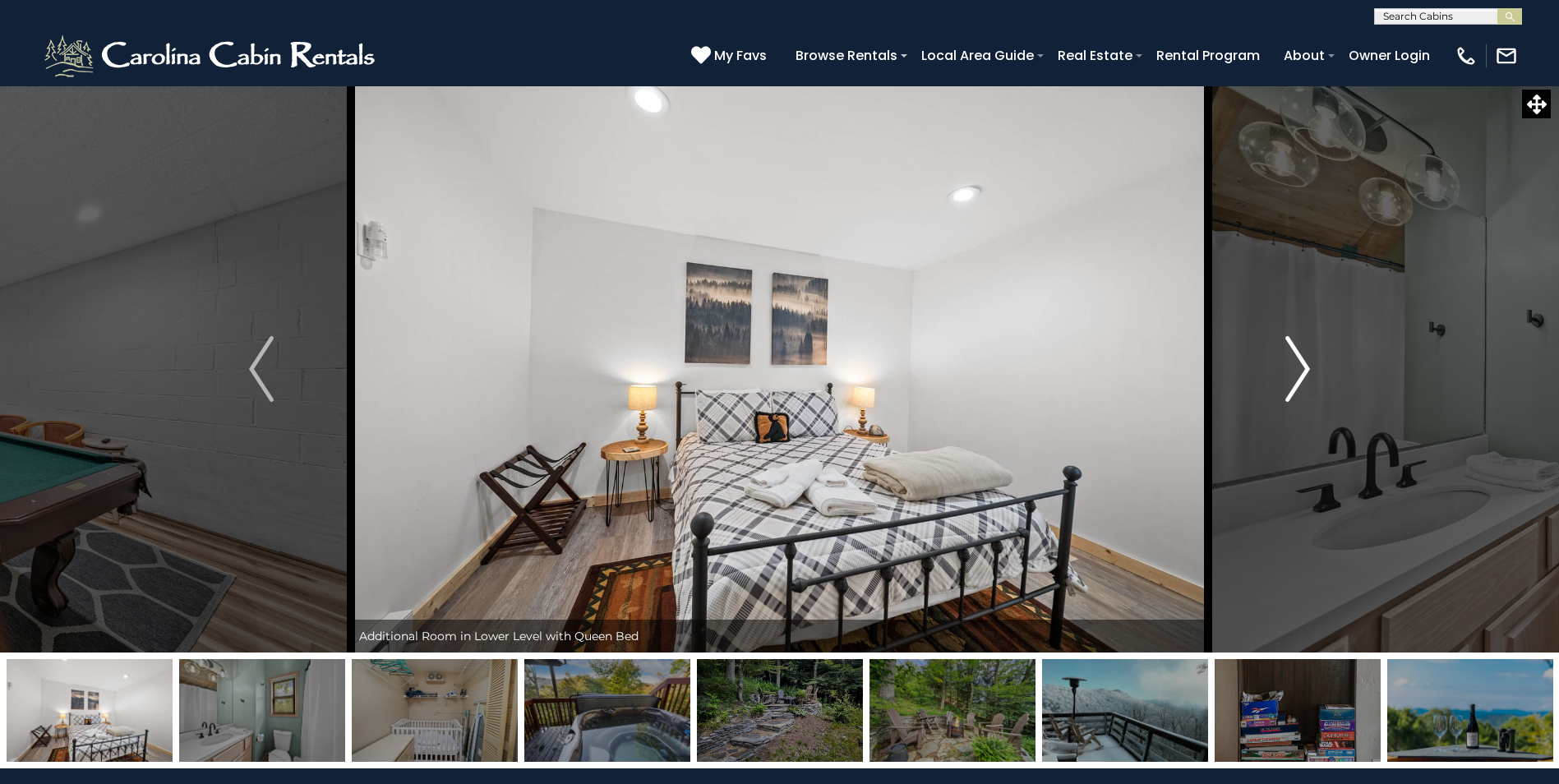
click at [1302, 364] on img "Next" at bounding box center [1297, 369] width 24 height 66
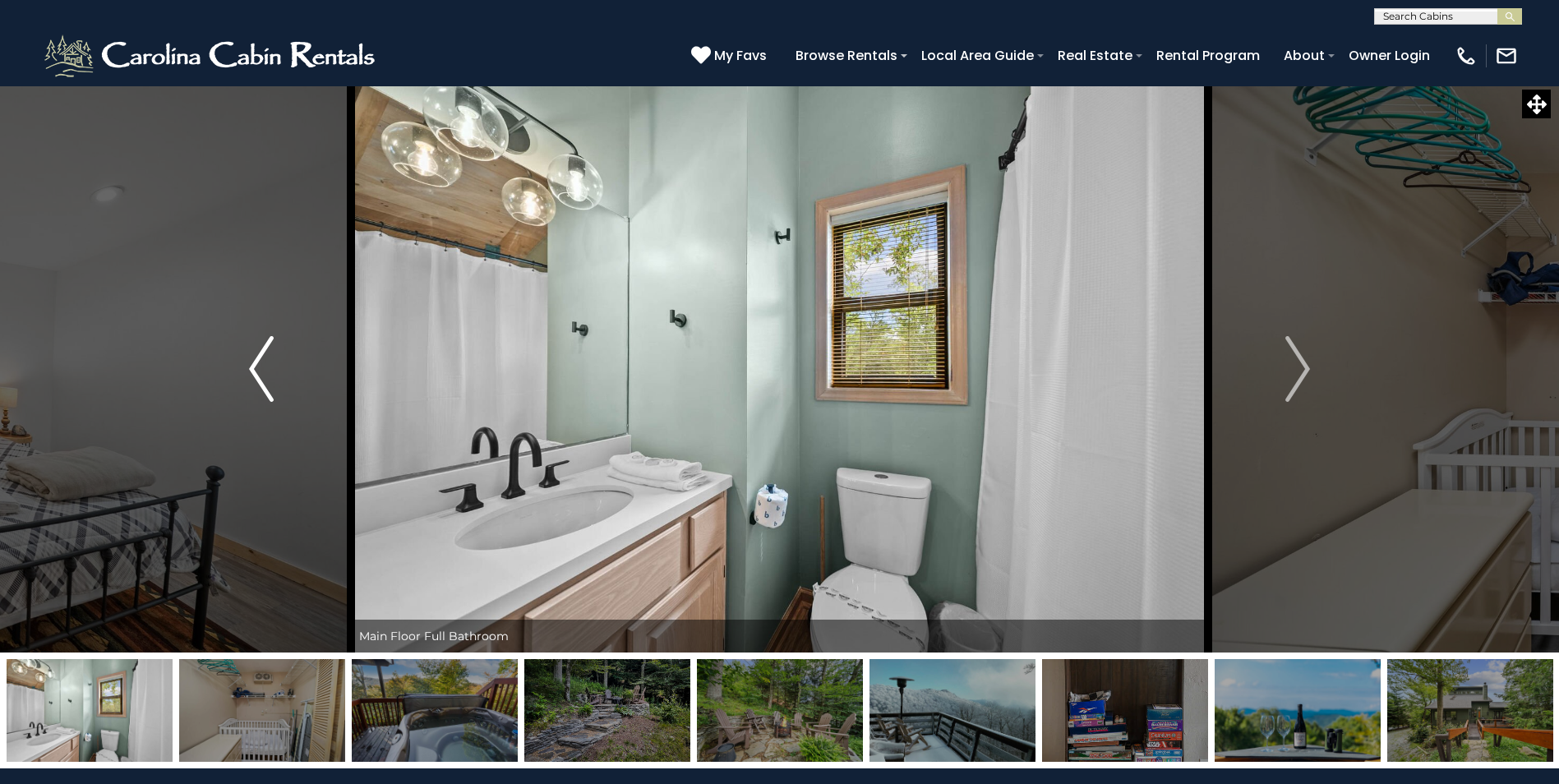
click at [265, 360] on img "Previous" at bounding box center [261, 369] width 24 height 66
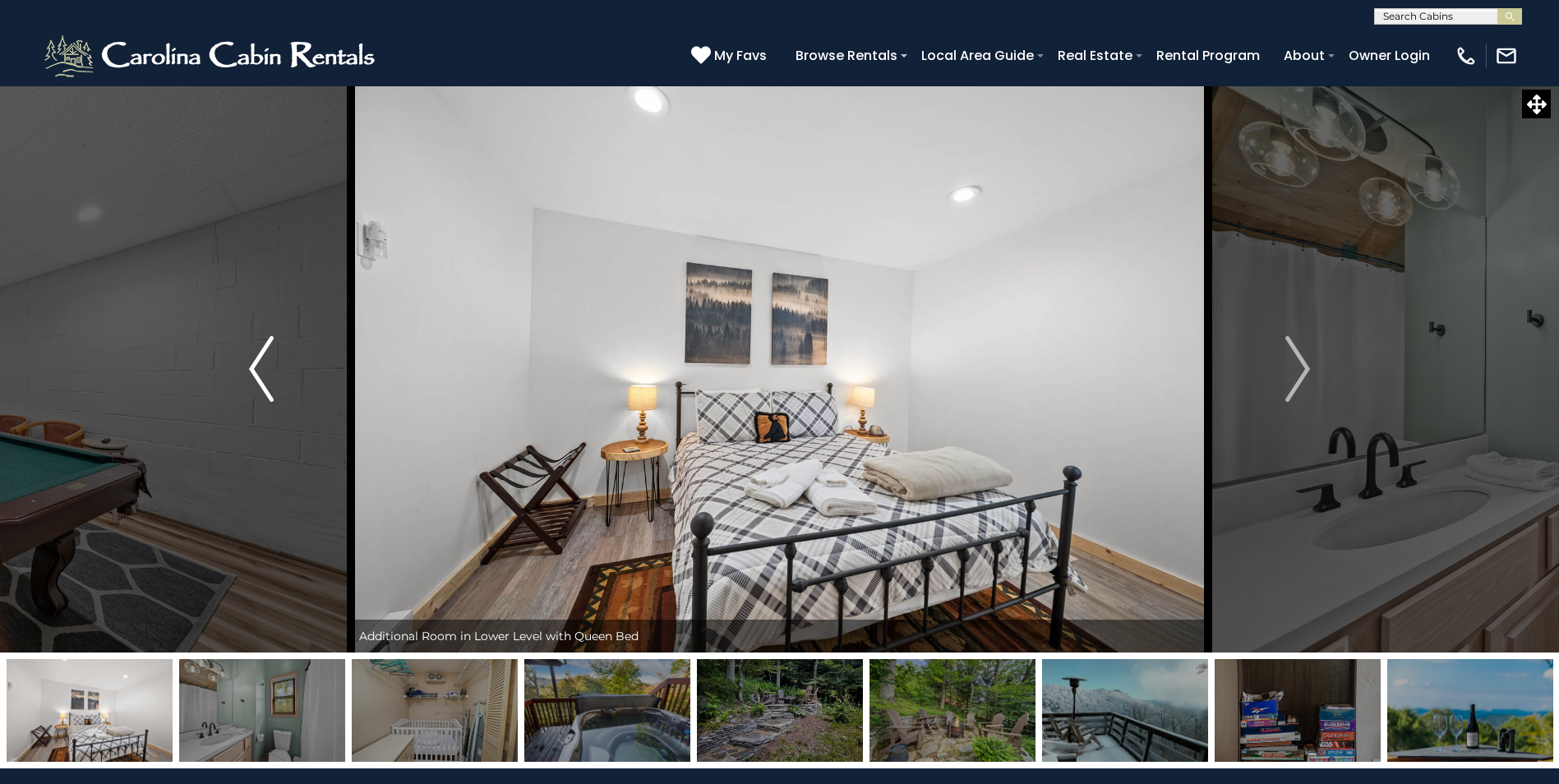
click at [265, 360] on img "Previous" at bounding box center [261, 369] width 24 height 66
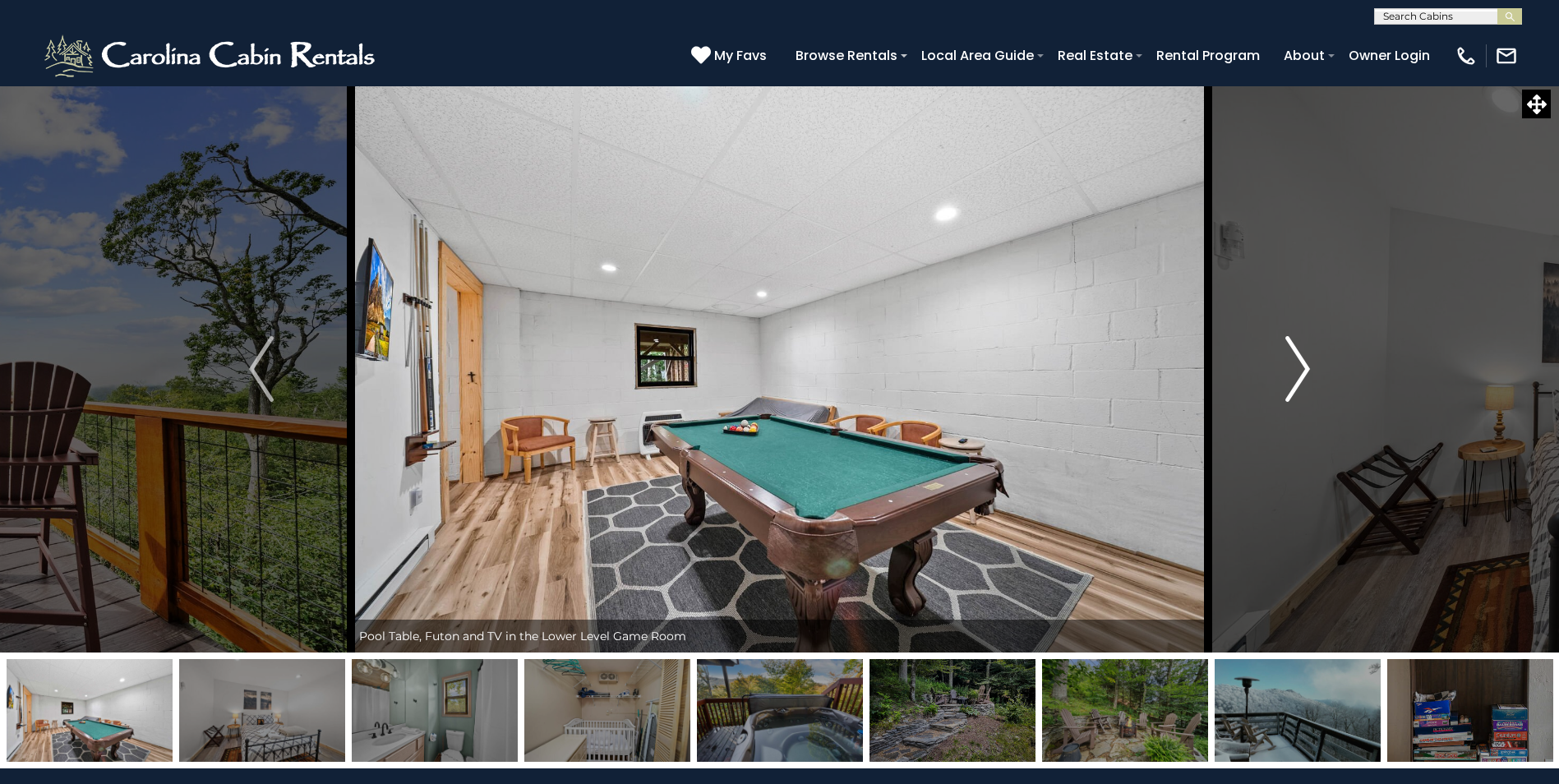
click at [1298, 364] on img "Next" at bounding box center [1297, 369] width 24 height 66
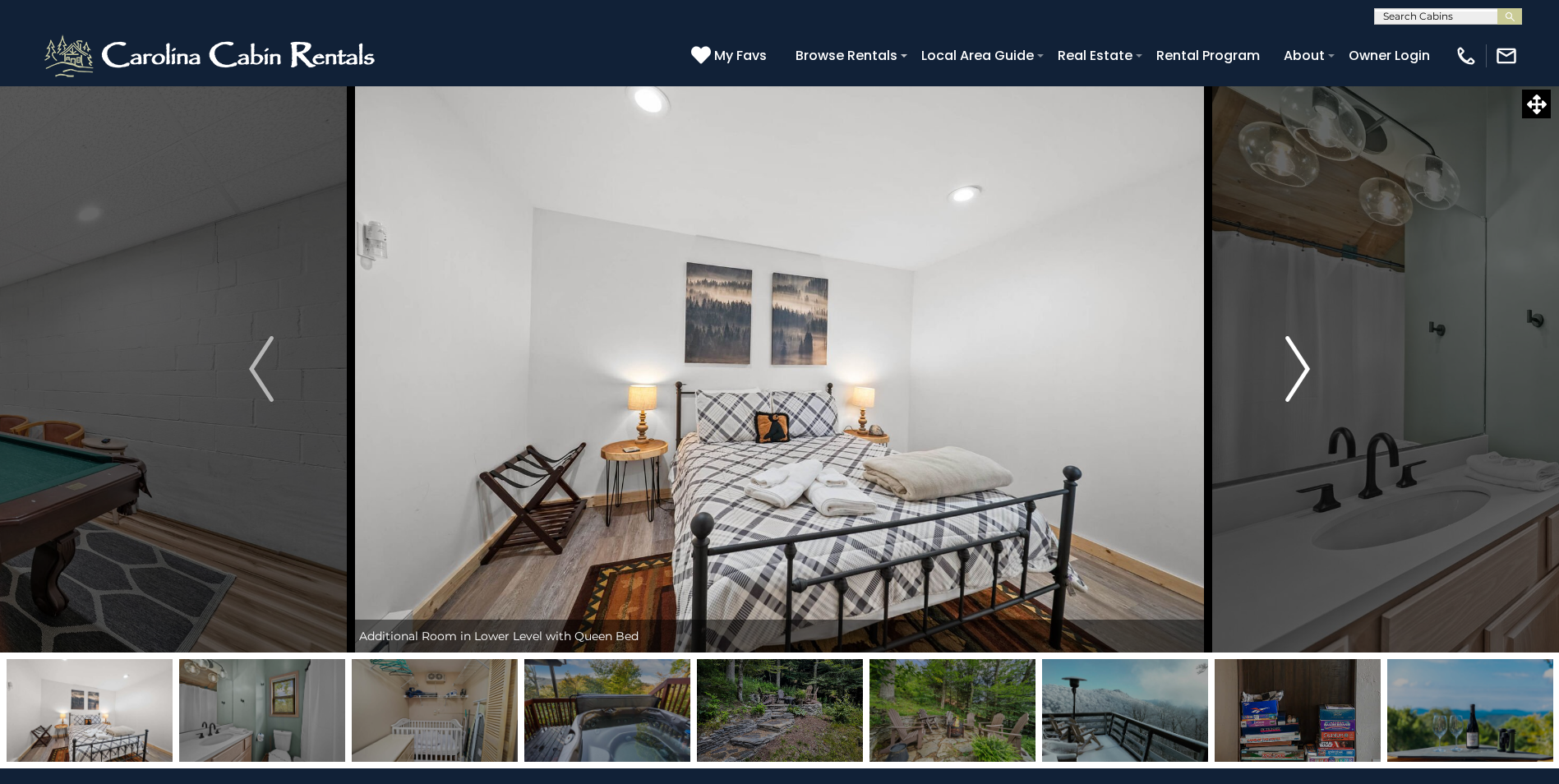
click at [1298, 364] on img "Next" at bounding box center [1297, 369] width 24 height 66
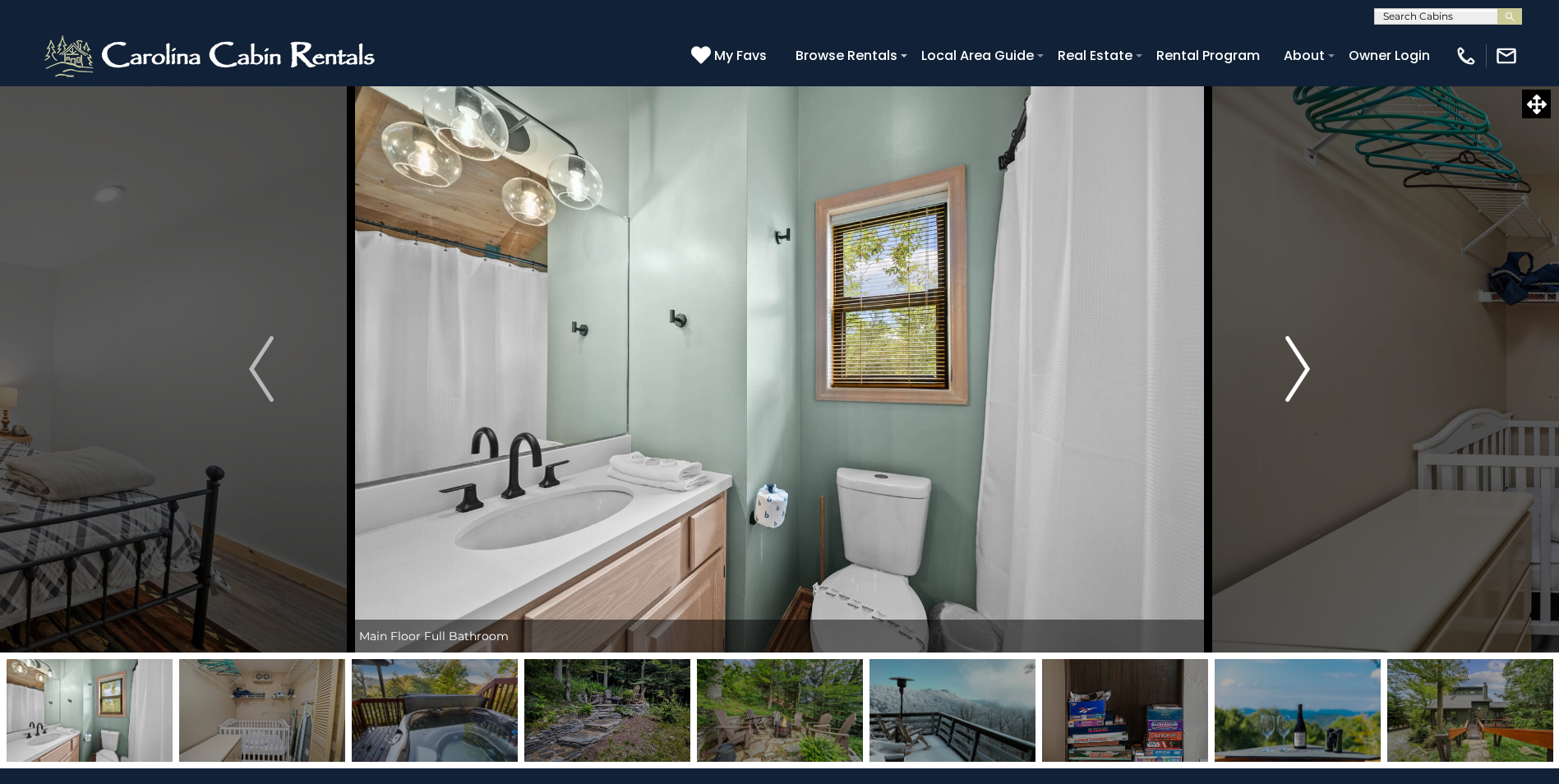
click at [1298, 364] on img "Next" at bounding box center [1297, 369] width 24 height 66
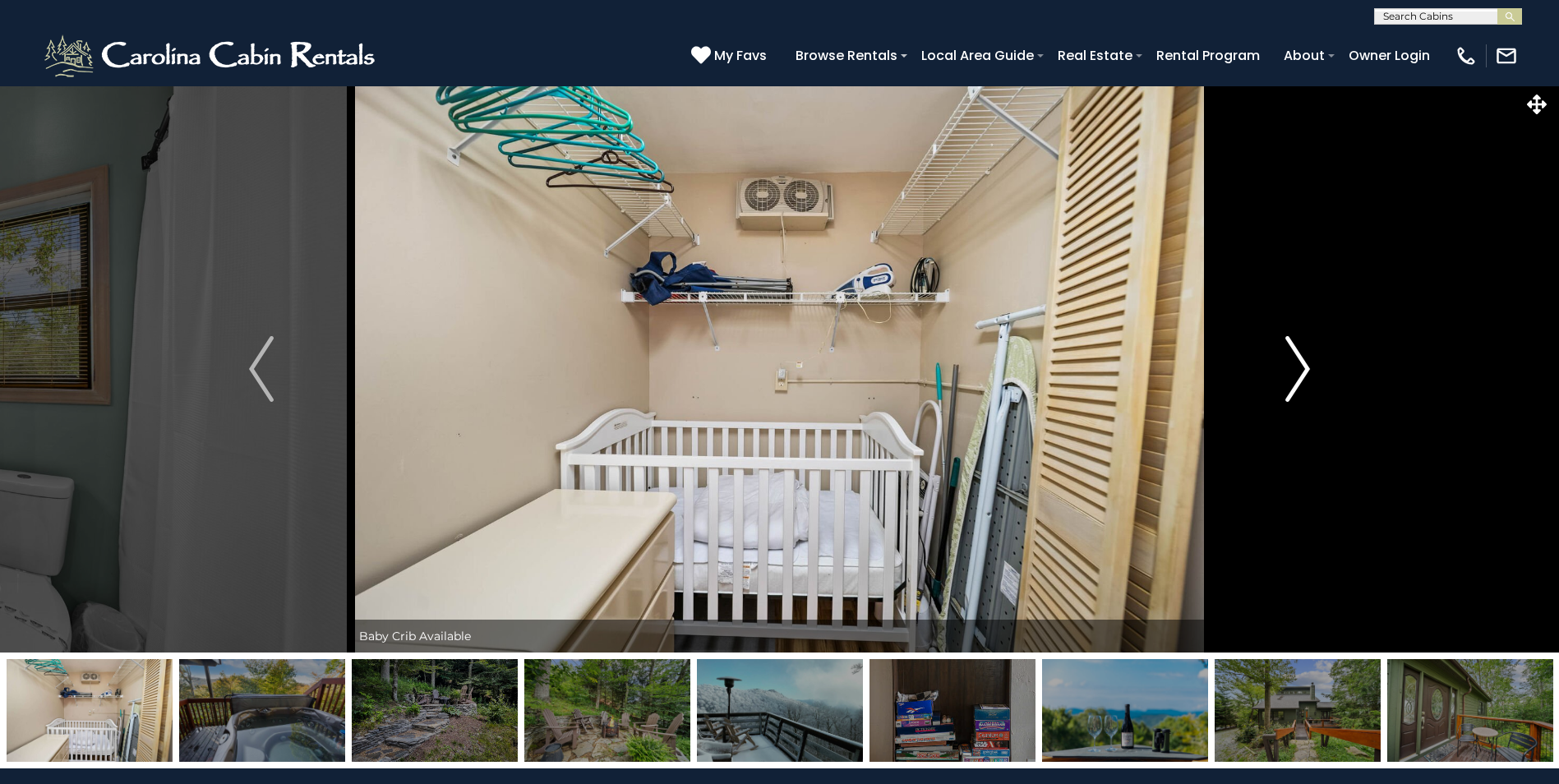
click at [1298, 364] on img "Next" at bounding box center [1297, 369] width 24 height 66
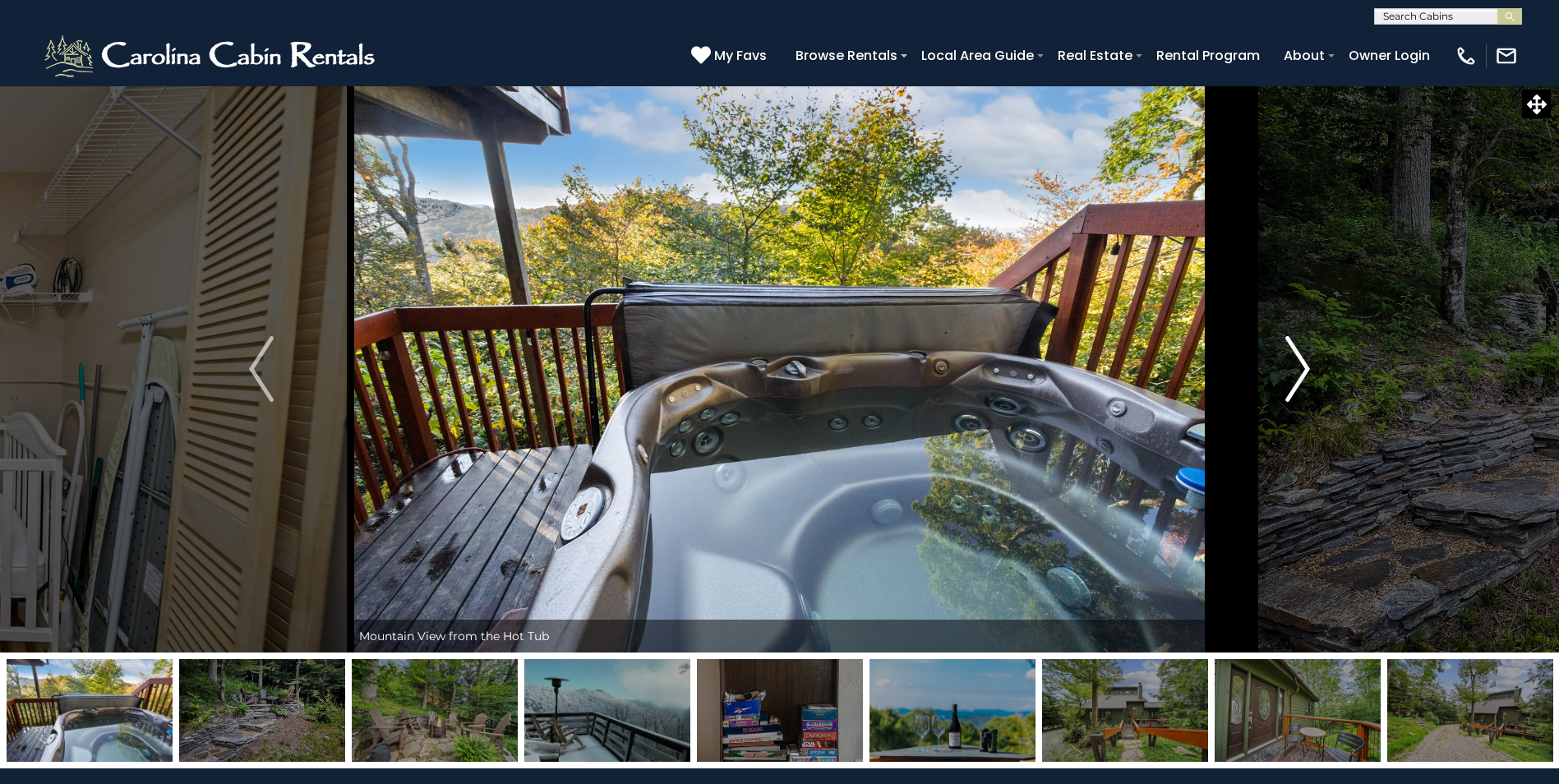
click at [1298, 364] on img "Next" at bounding box center [1297, 369] width 24 height 66
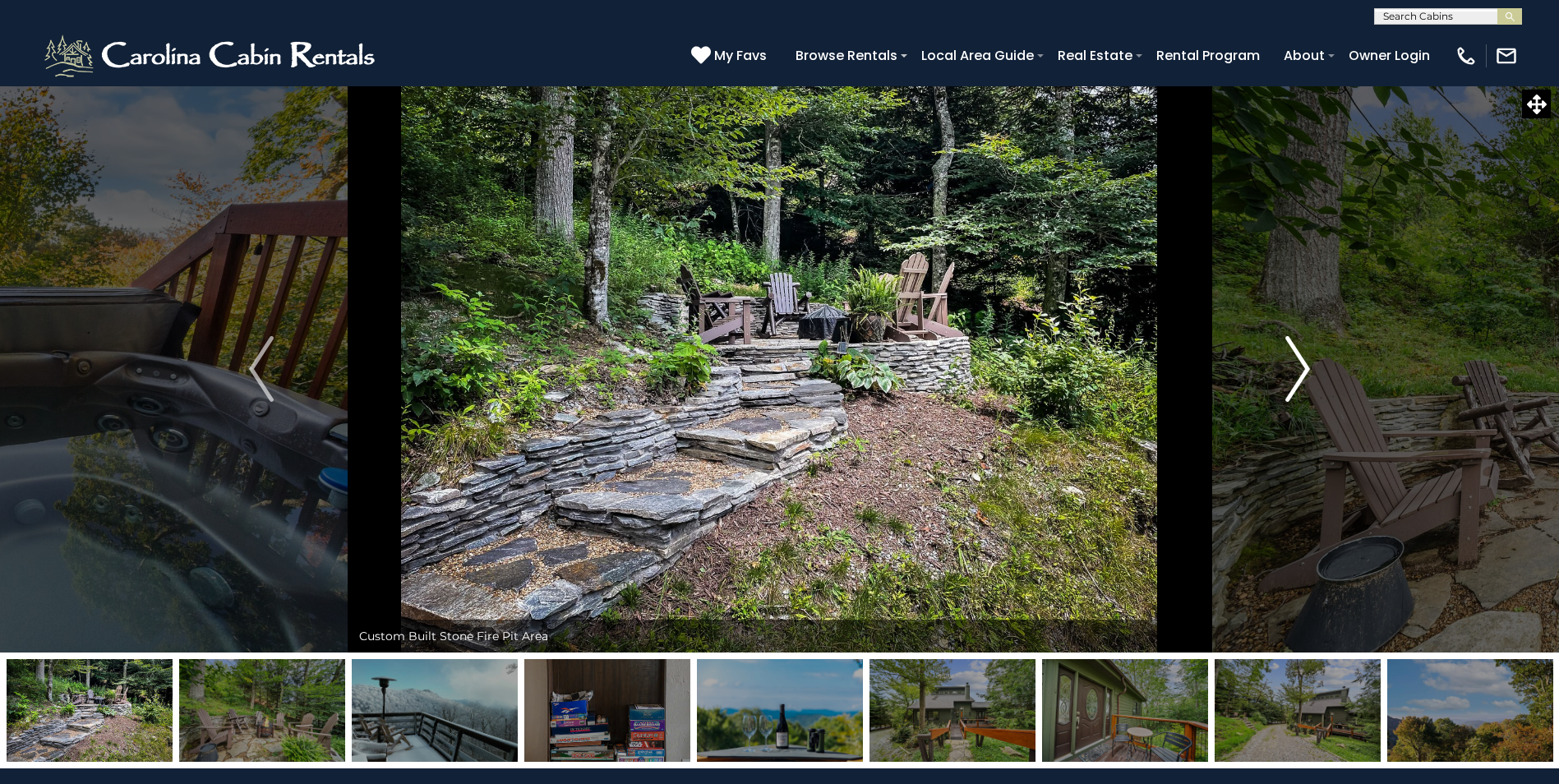
click at [1298, 364] on img "Next" at bounding box center [1297, 369] width 24 height 66
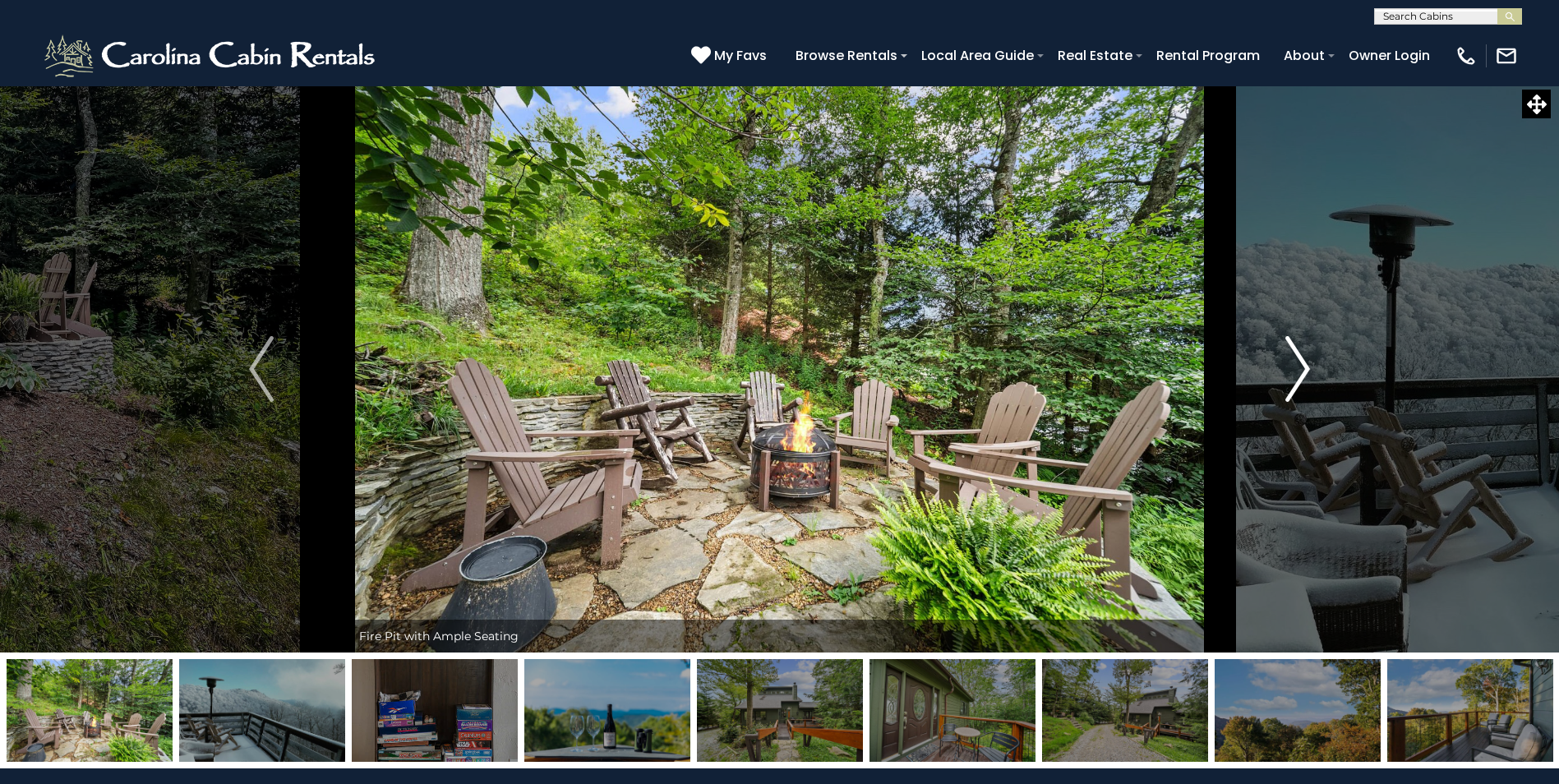
click at [1298, 364] on img "Next" at bounding box center [1297, 369] width 24 height 66
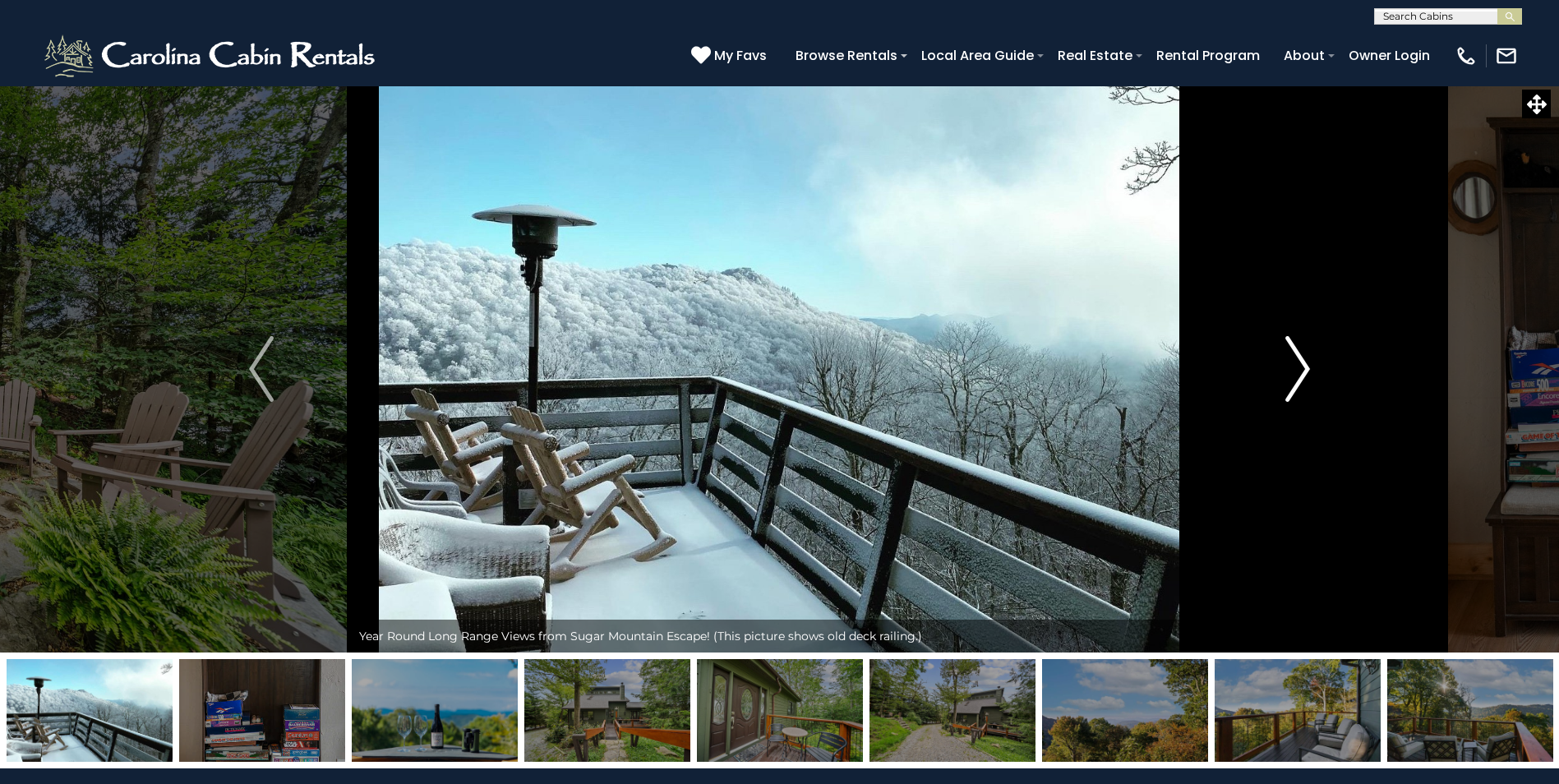
click at [1298, 364] on img "Next" at bounding box center [1297, 369] width 24 height 66
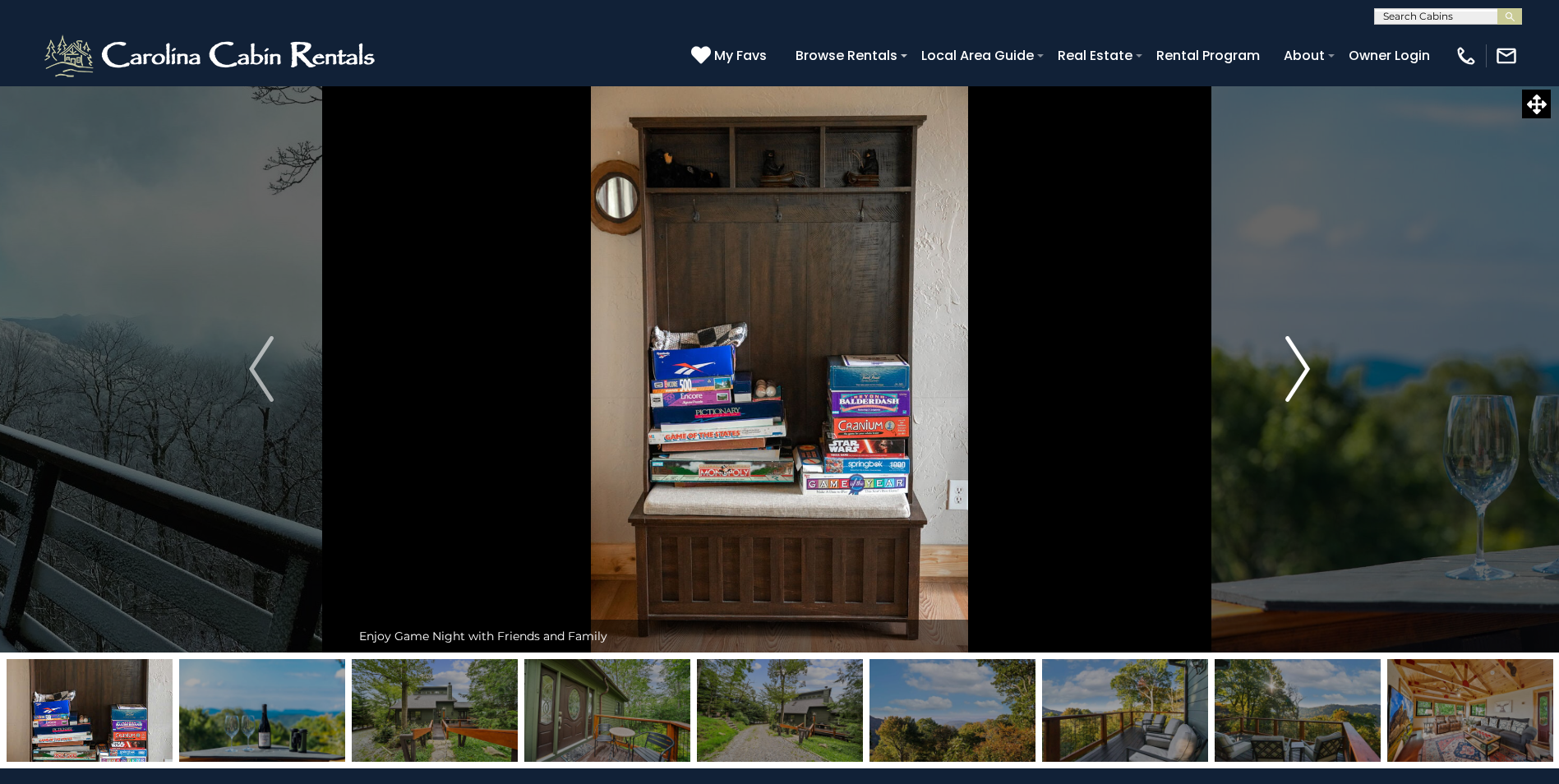
click at [1298, 364] on img "Next" at bounding box center [1297, 369] width 24 height 66
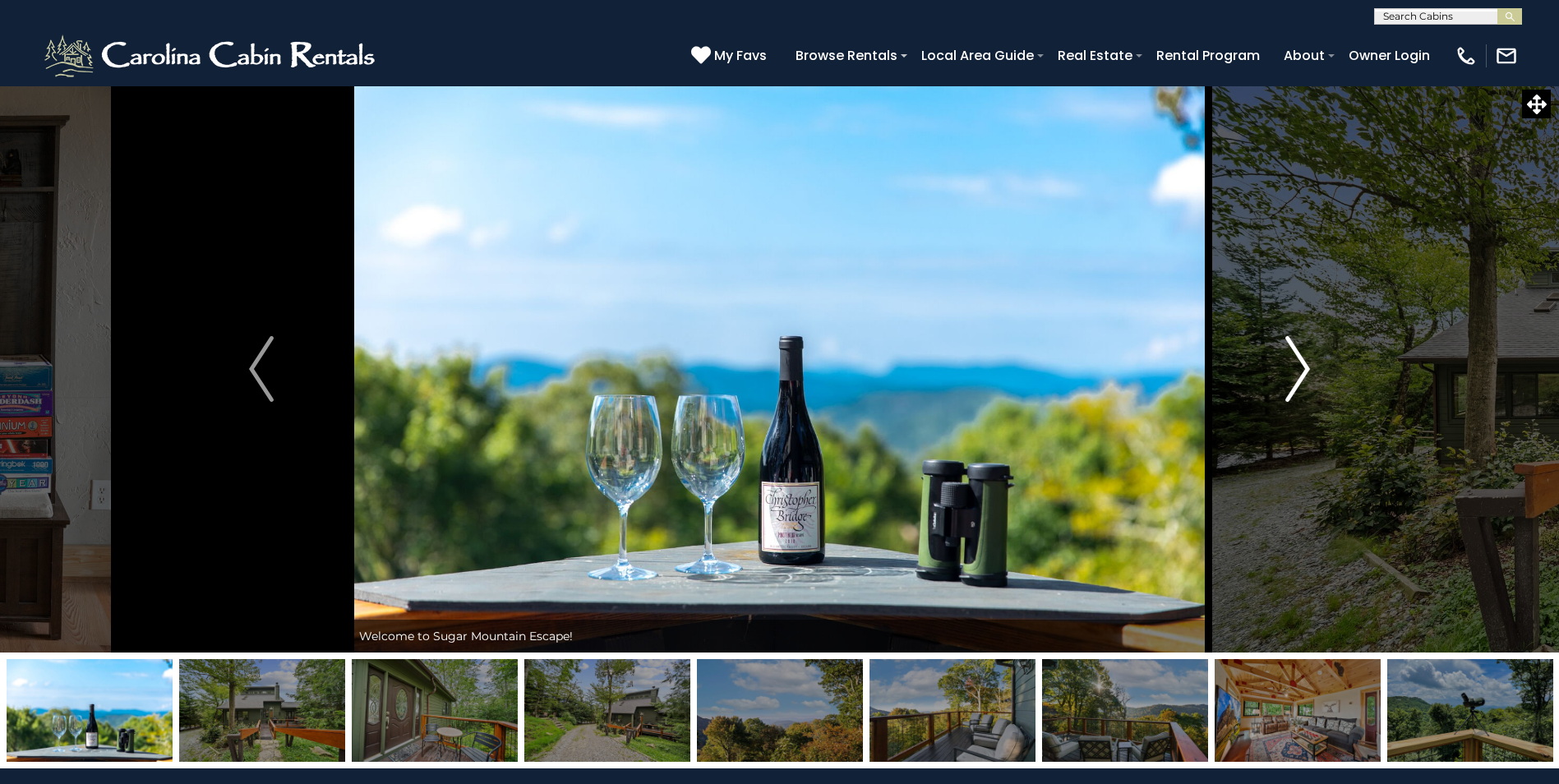
click at [1298, 364] on img "Next" at bounding box center [1297, 369] width 24 height 66
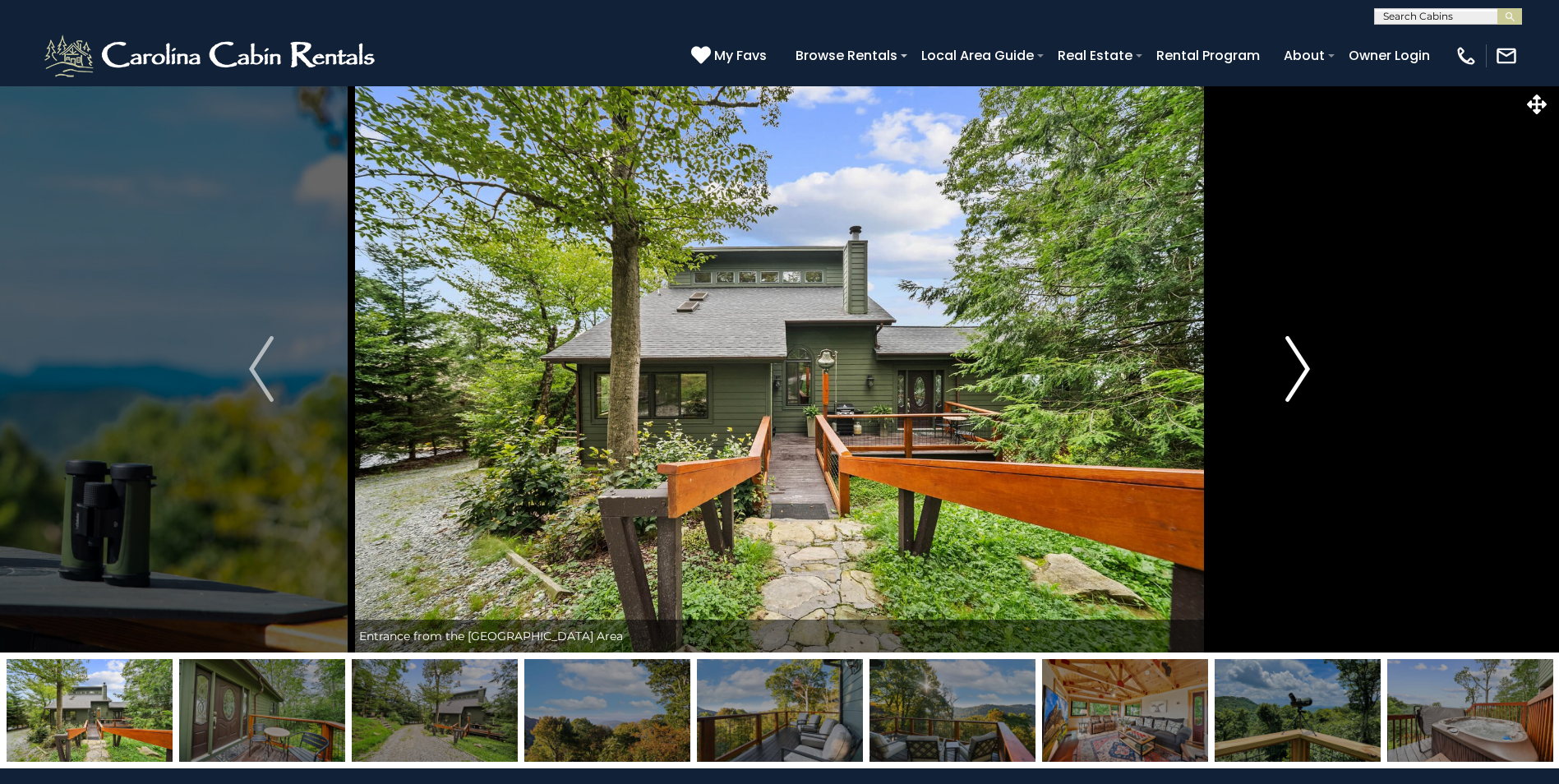
click at [1298, 364] on img "Next" at bounding box center [1297, 369] width 24 height 66
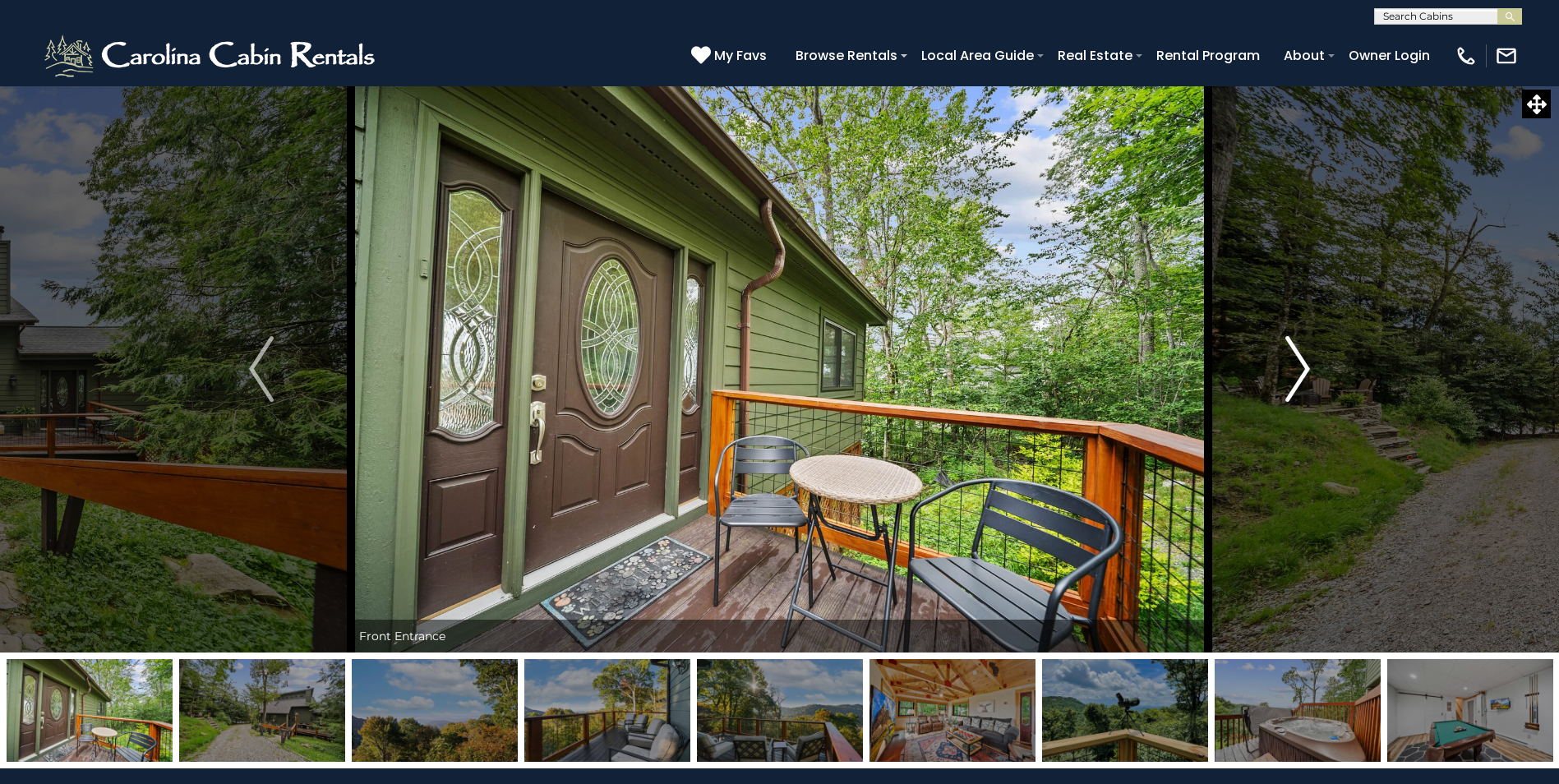
click at [1298, 364] on img "Next" at bounding box center [1297, 369] width 24 height 66
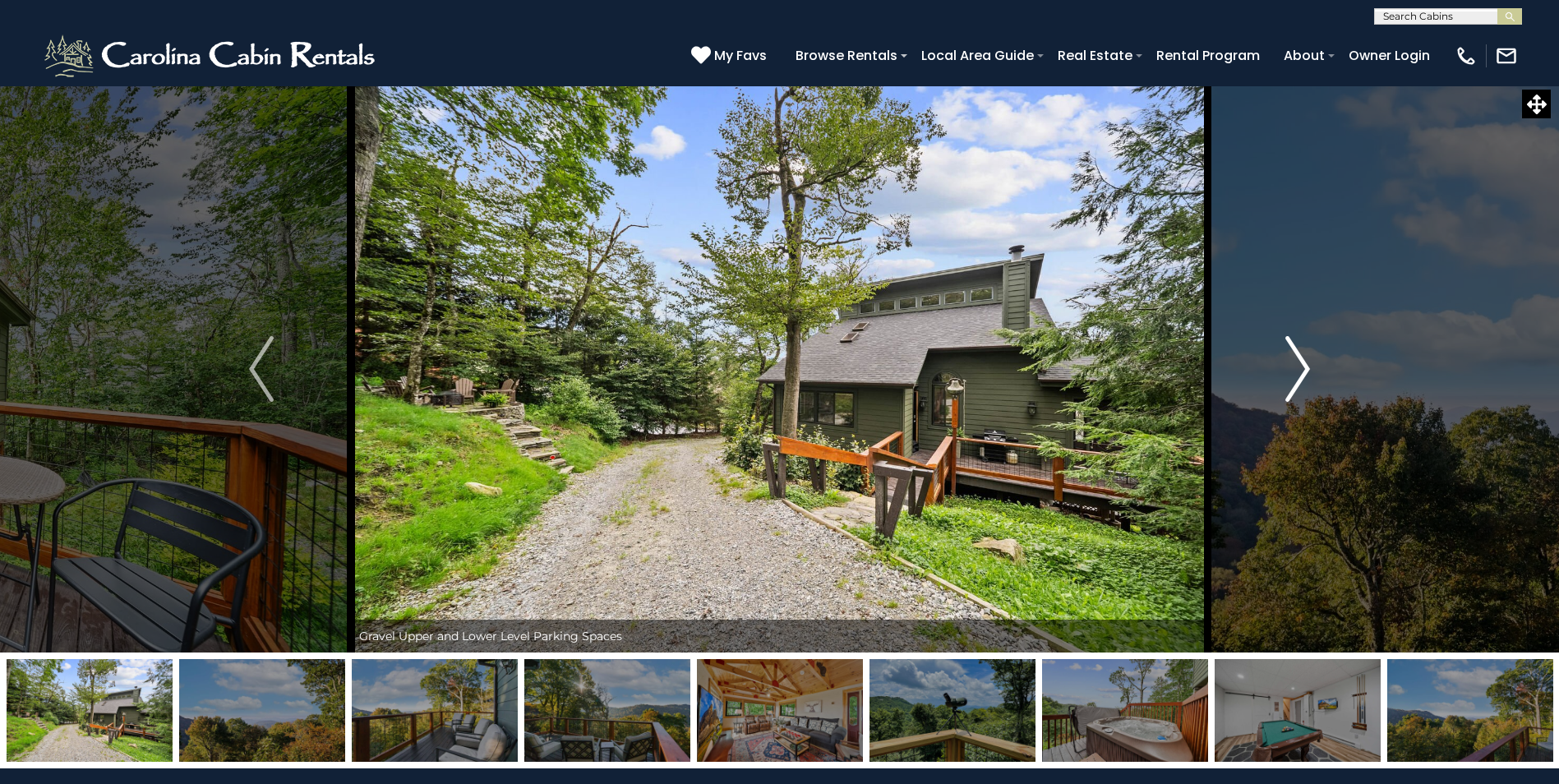
click at [1298, 364] on img "Next" at bounding box center [1297, 369] width 24 height 66
